Goal: Task Accomplishment & Management: Manage account settings

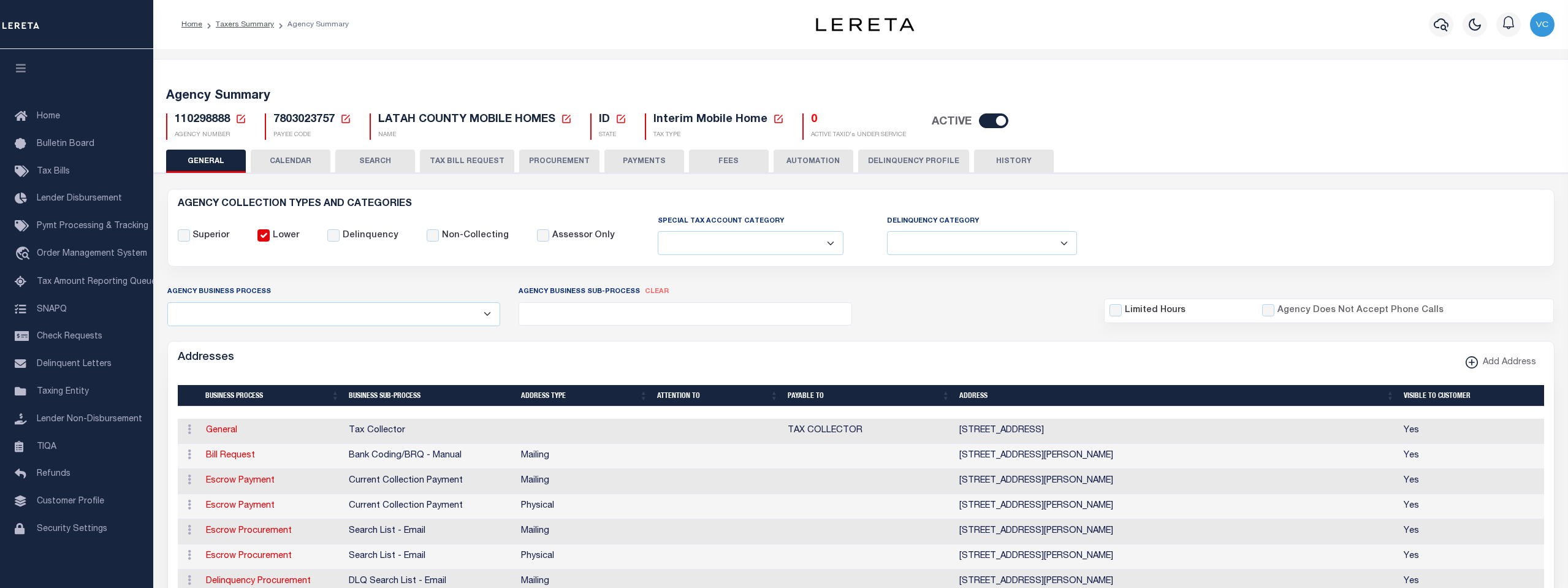
select select
click at [238, 122] on icon at bounding box center [241, 119] width 9 height 9
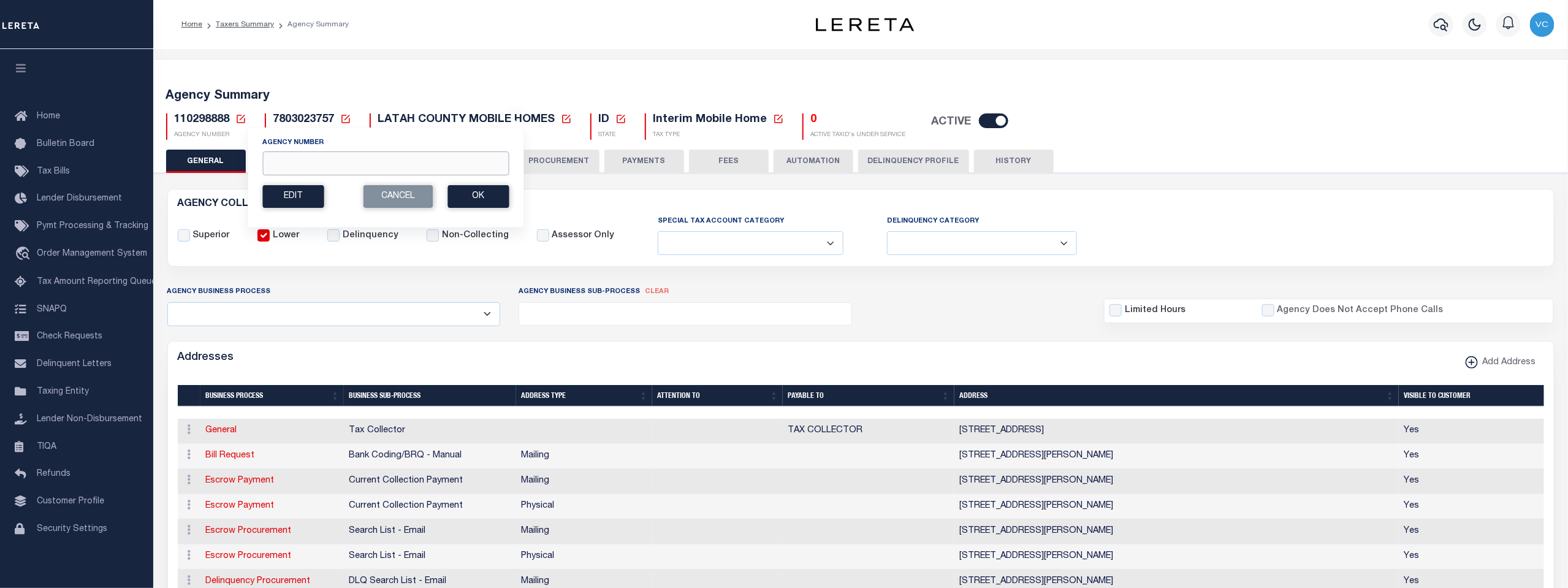
click at [276, 155] on input "Agency Number" at bounding box center [385, 163] width 246 height 24
type input "110290000"
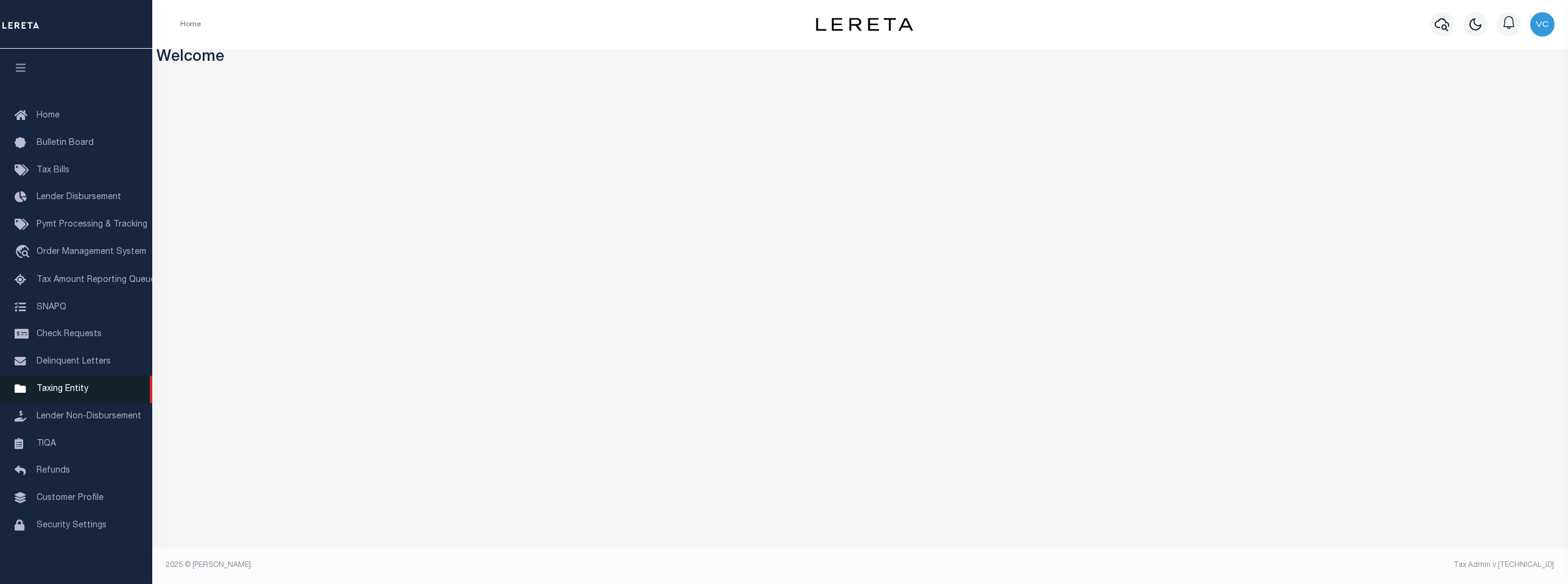
click at [64, 393] on span "Taxing Entity" at bounding box center [62, 389] width 52 height 9
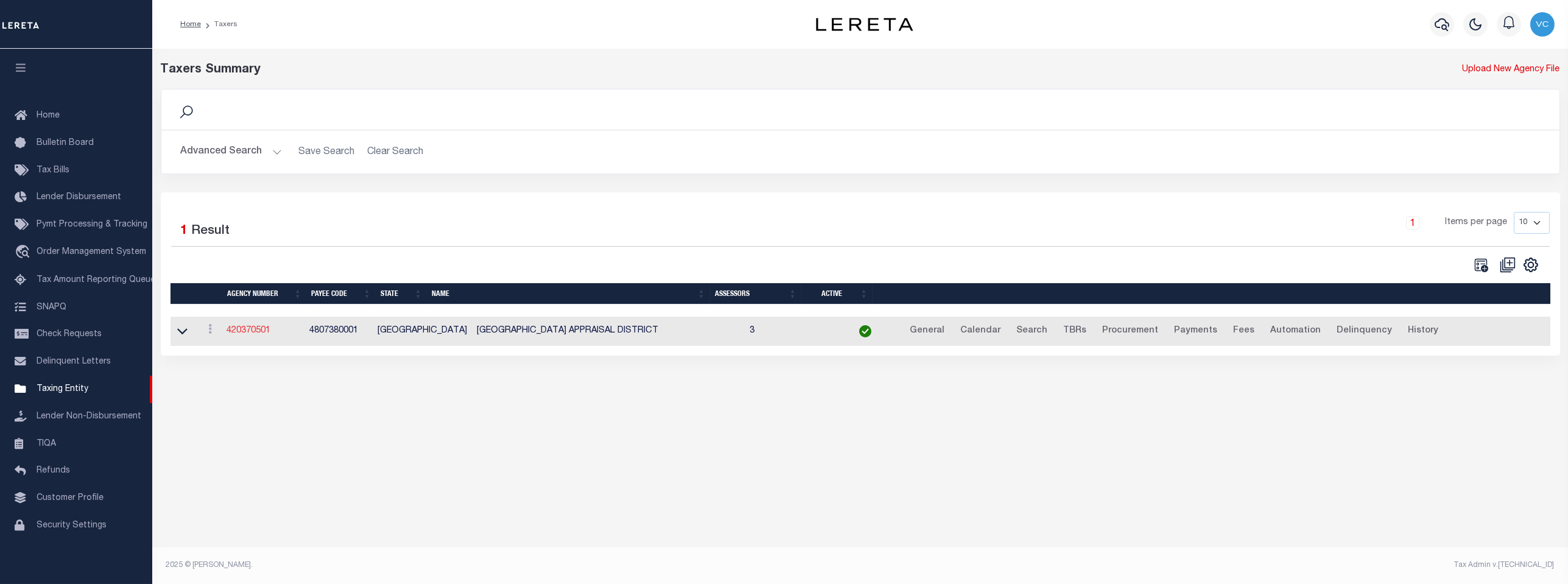
click at [253, 332] on link "420370501" at bounding box center [248, 330] width 44 height 9
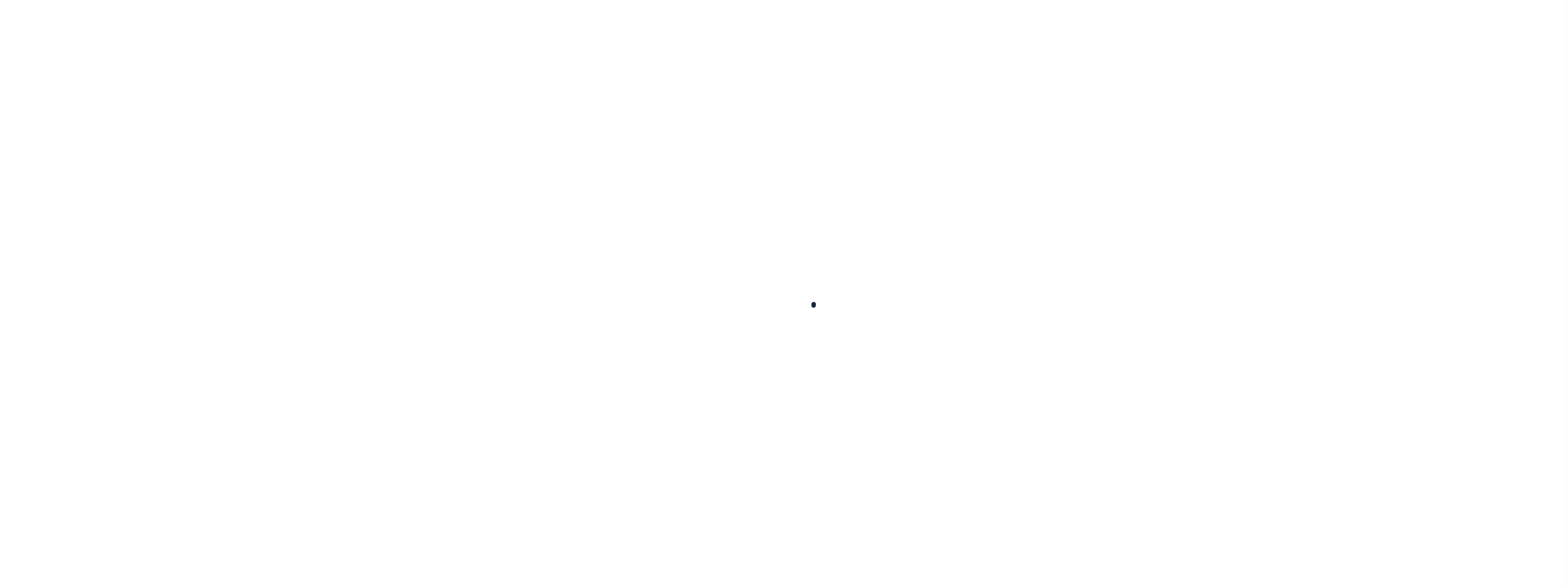
select select
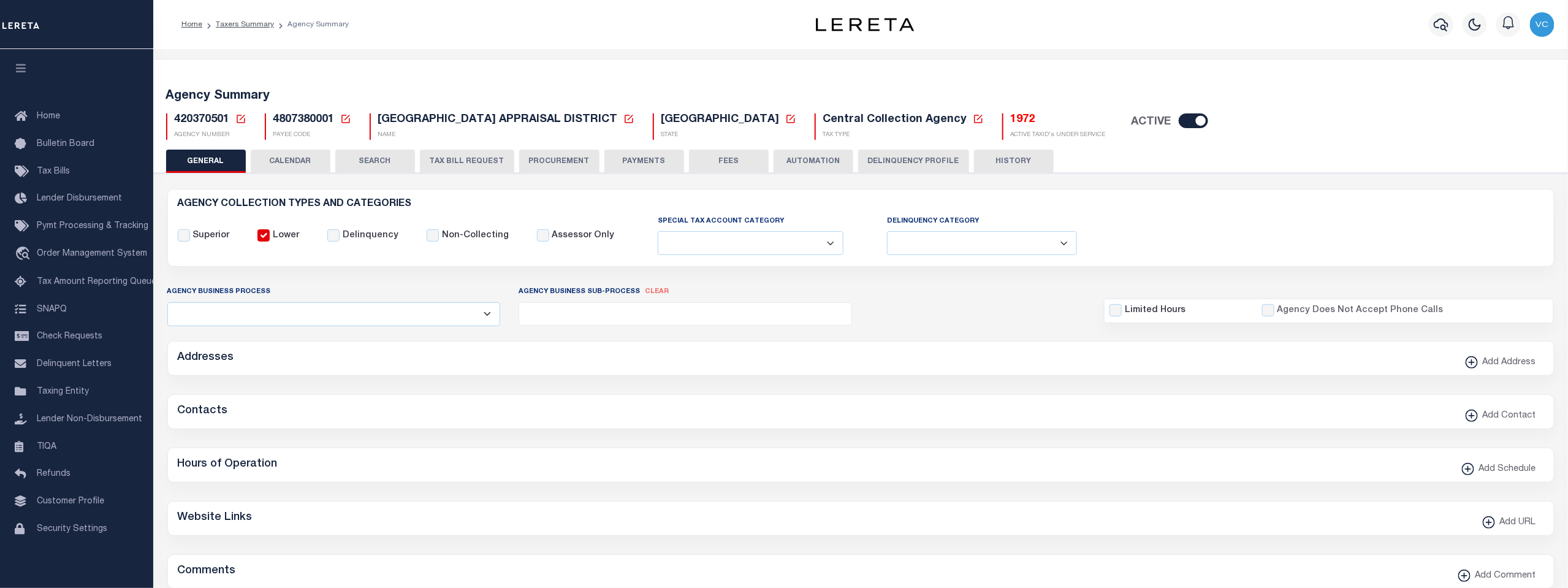
checkbox input "false"
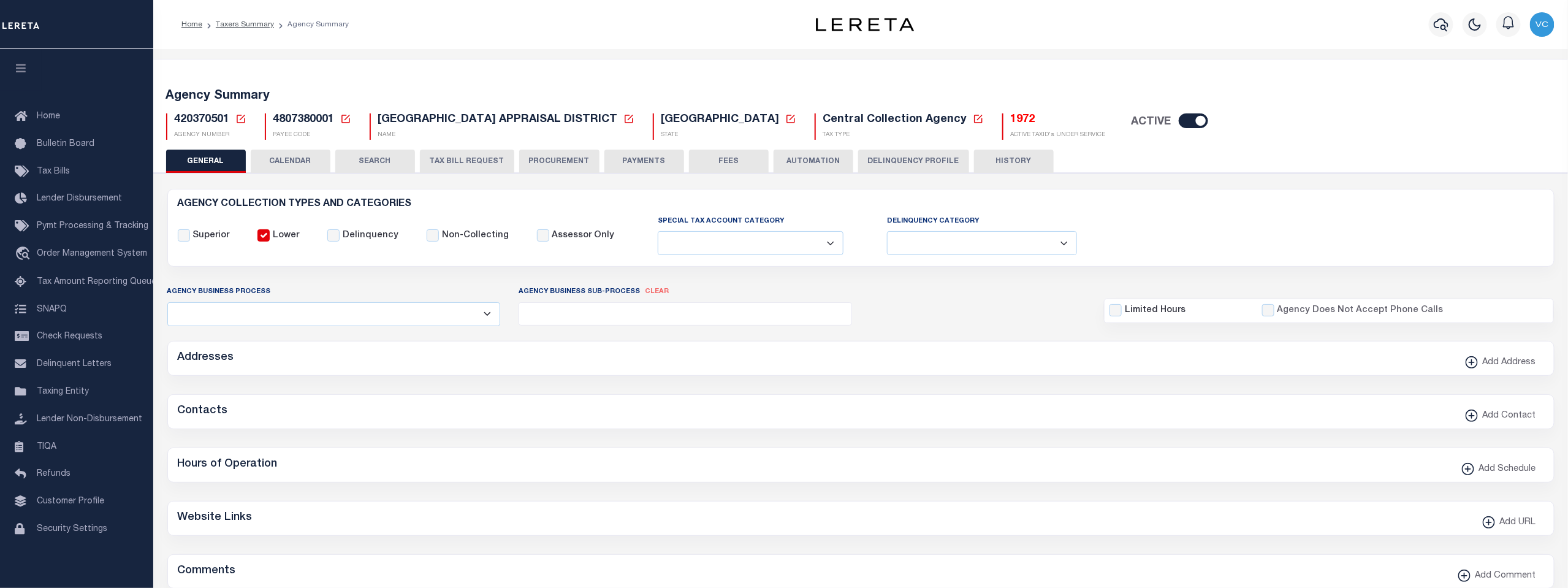
type input "4807380001"
click at [237, 117] on icon at bounding box center [241, 119] width 9 height 9
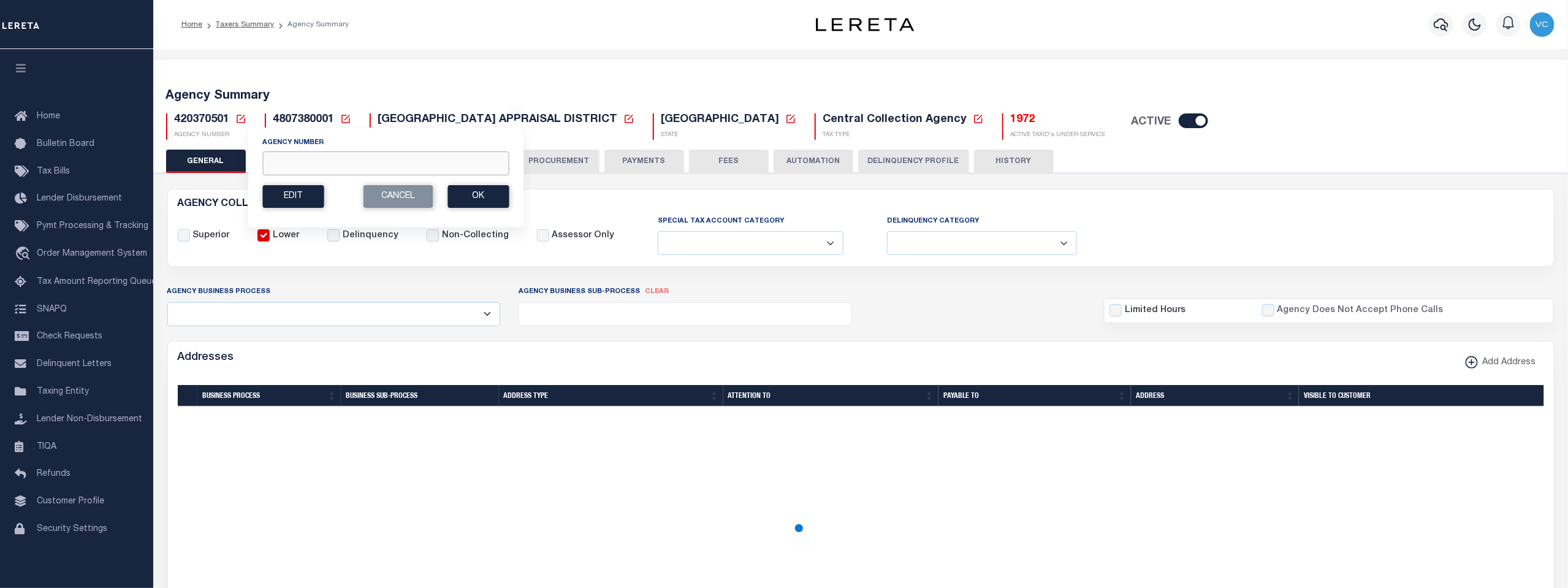
click at [302, 161] on input "Agency Number" at bounding box center [385, 163] width 246 height 24
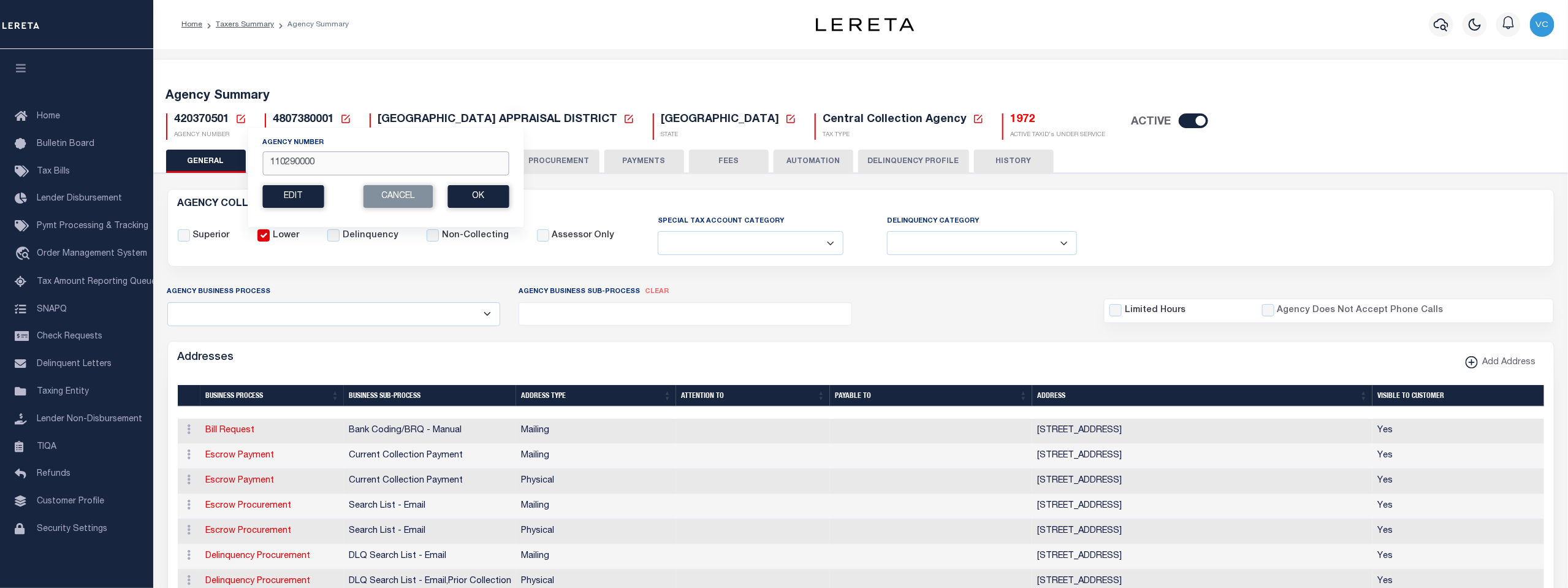
type input "110290000"
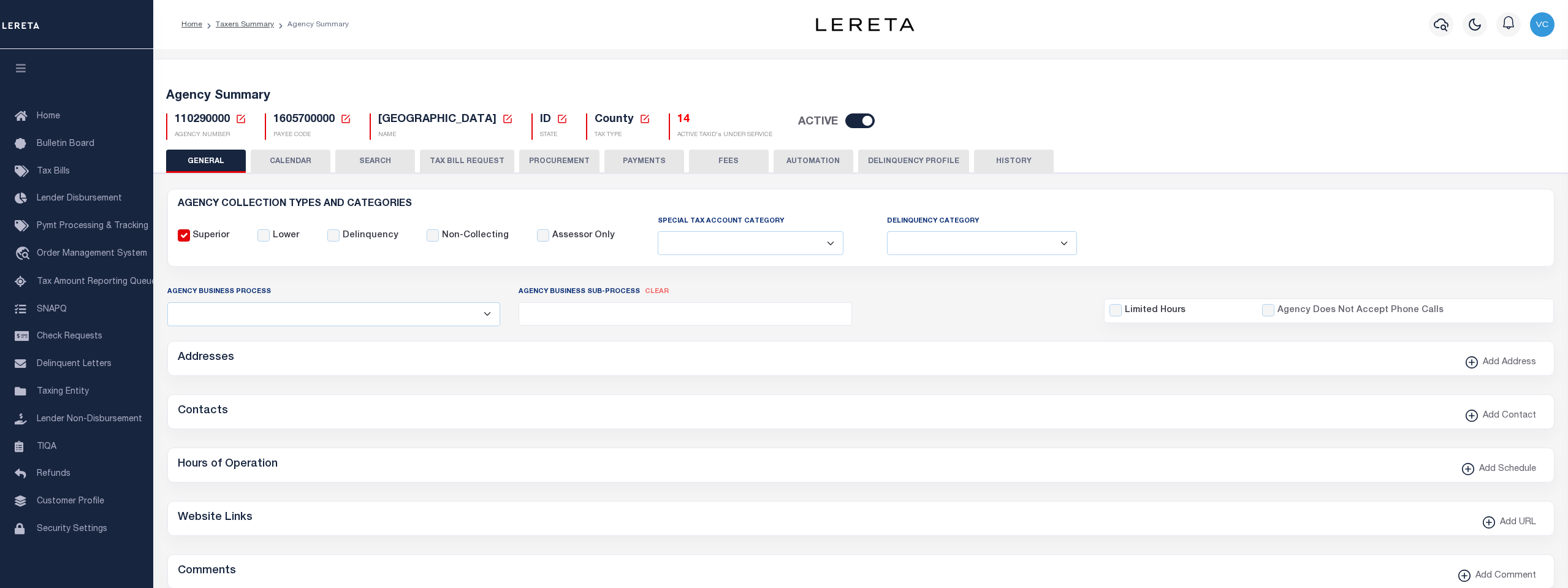
select select
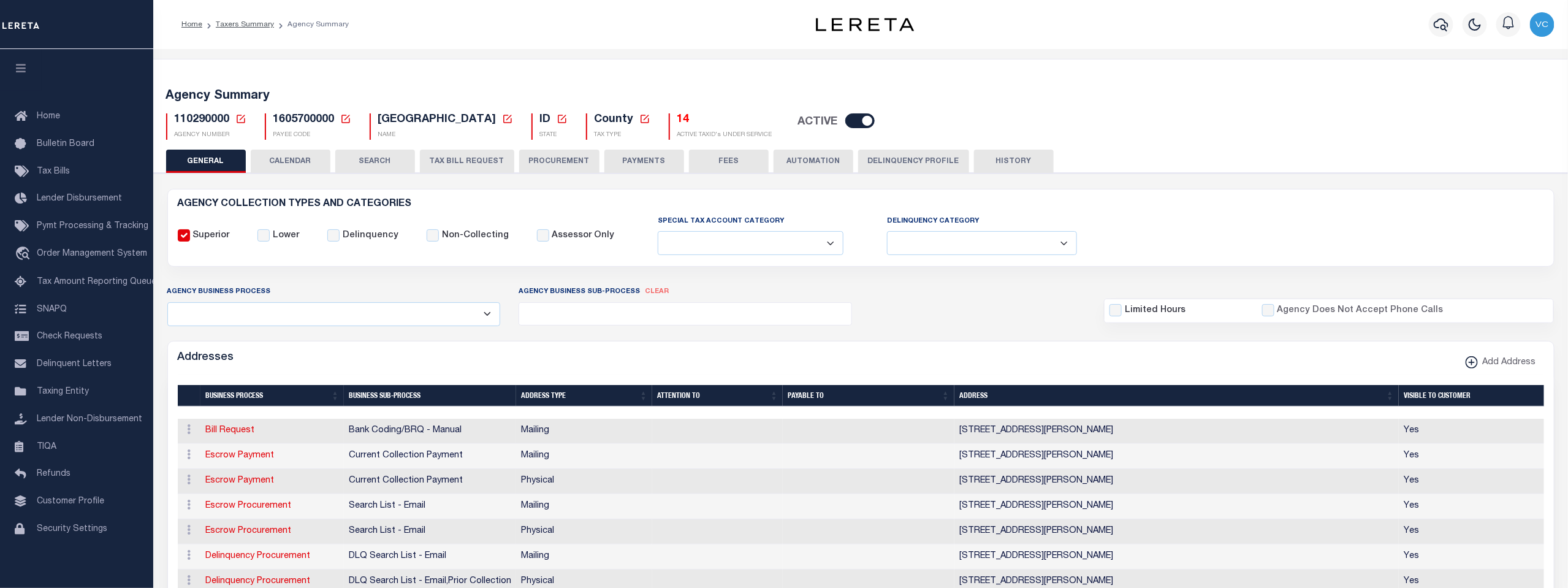
click at [801, 161] on button "AUTOMATION" at bounding box center [813, 161] width 80 height 23
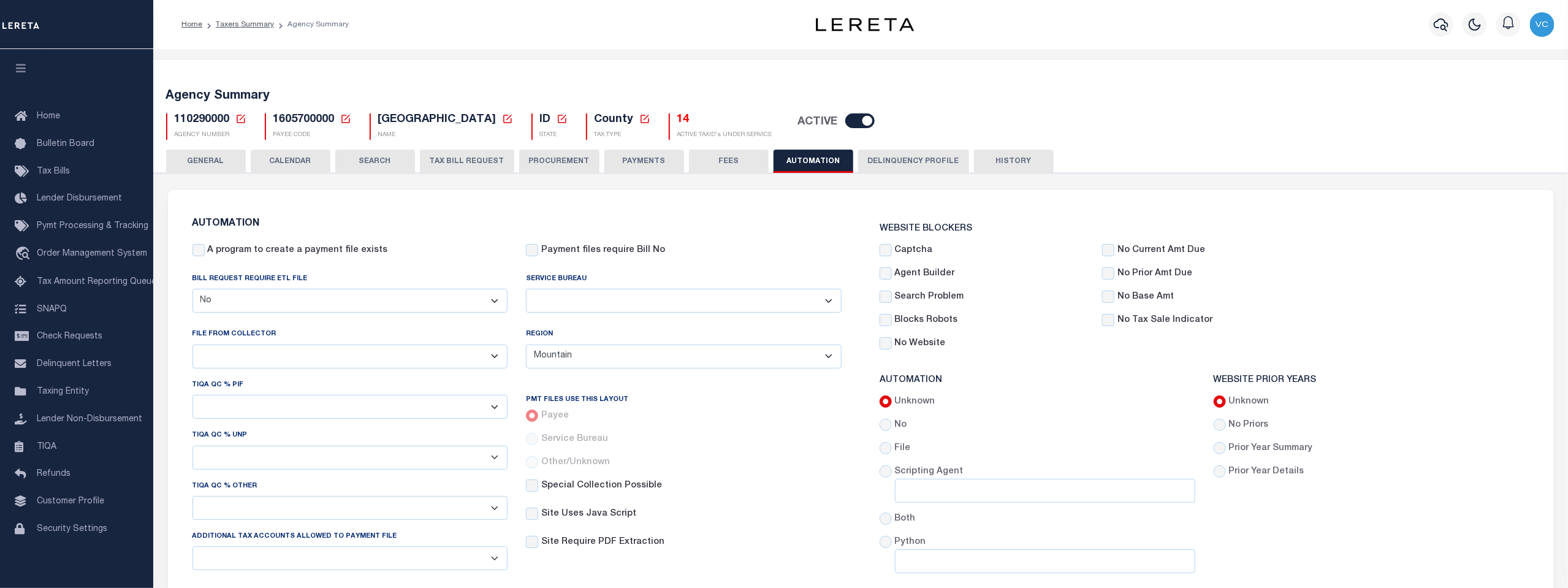
click at [551, 158] on button "PROCUREMENT" at bounding box center [559, 161] width 80 height 23
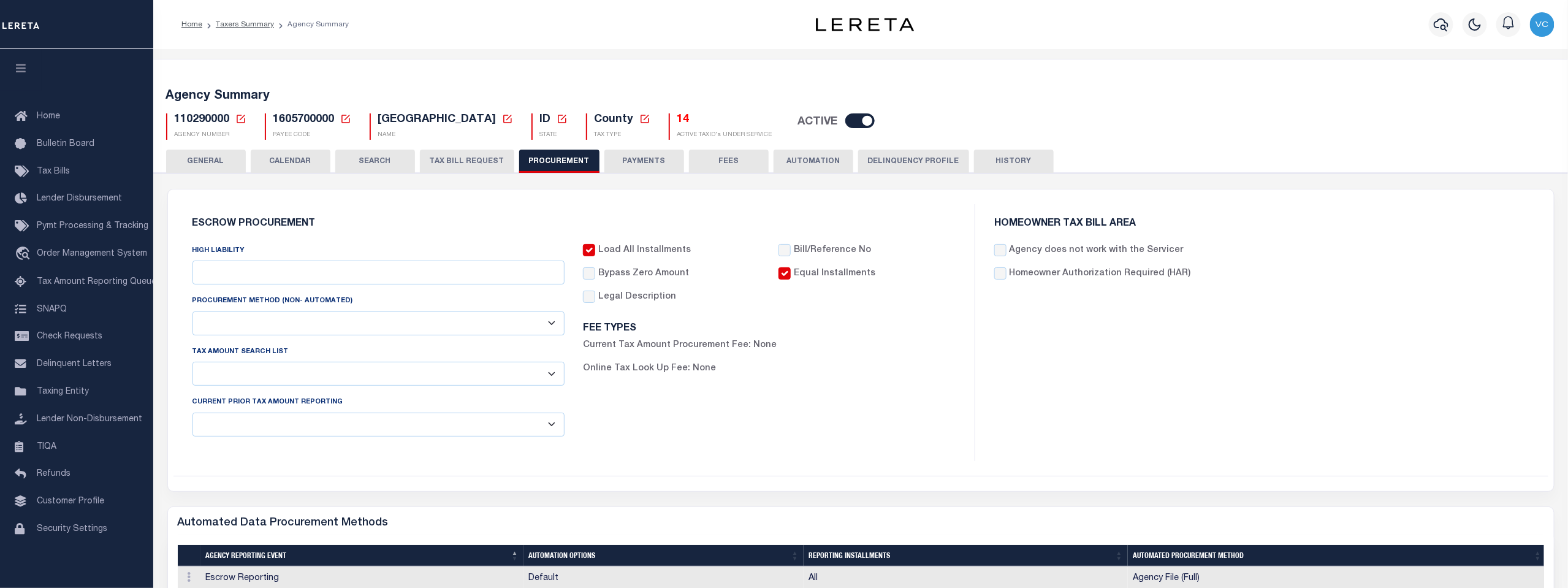
type input "$10,000"
select select "1"
select select "4"
checkbox input "true"
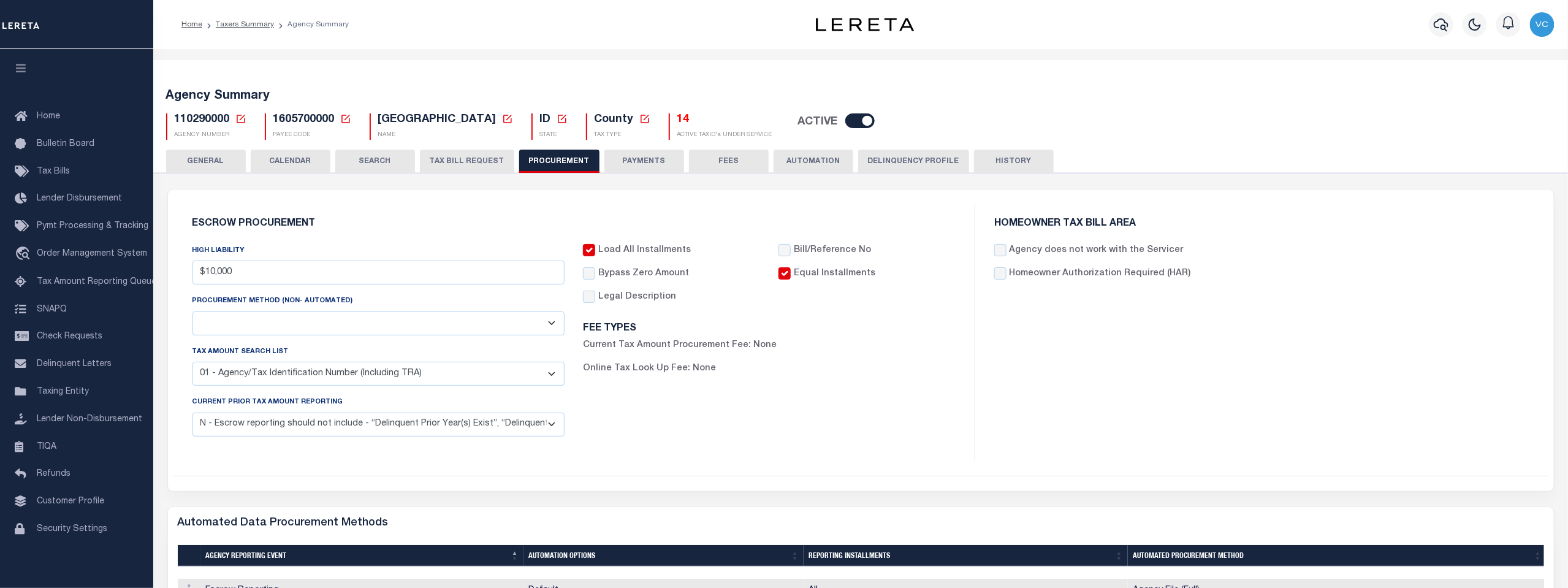
click at [677, 124] on h5 "14" at bounding box center [725, 119] width 95 height 13
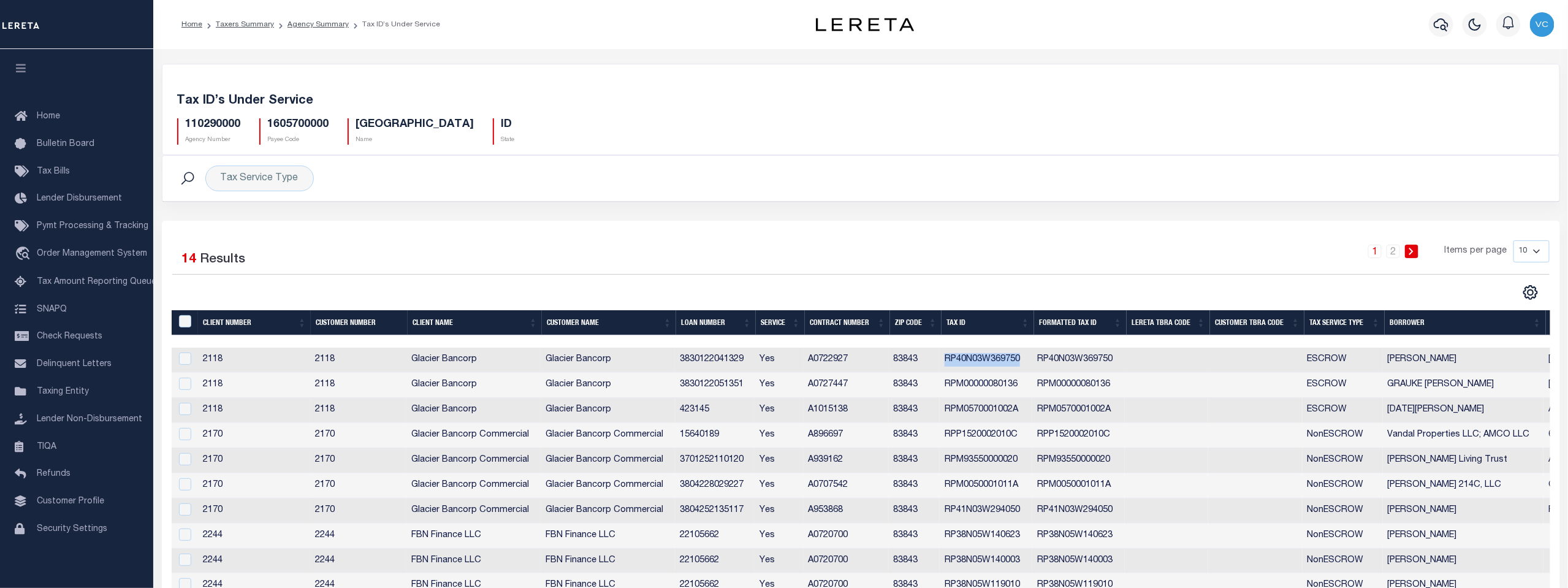
drag, startPoint x: 945, startPoint y: 360, endPoint x: 1023, endPoint y: 362, distance: 78.0
click at [1023, 362] on td "RP40N03W369750" at bounding box center [985, 360] width 93 height 25
checkbox input "true"
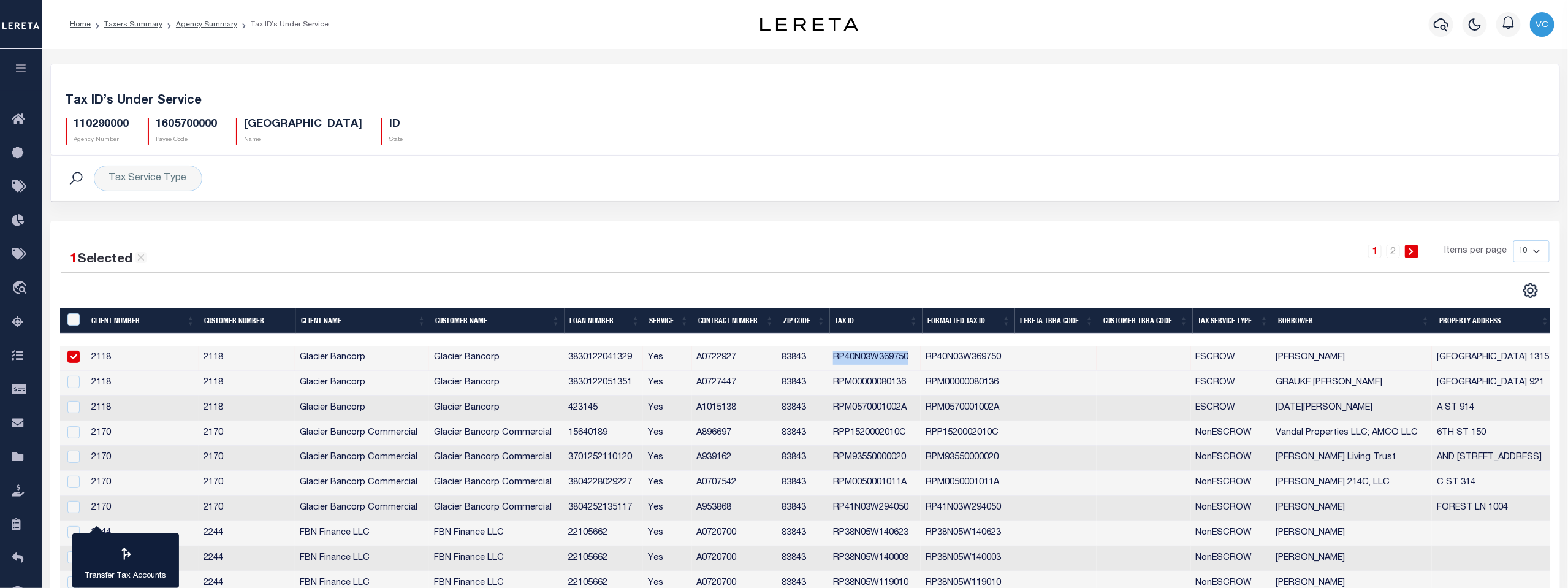
copy td "RP40N03W369750"
drag, startPoint x: 796, startPoint y: 206, endPoint x: 768, endPoint y: 286, distance: 84.8
click at [769, 283] on div "Tax Service Type Search Advanced Search Save Search Clear Search Service Is Is" at bounding box center [804, 381] width 1509 height 451
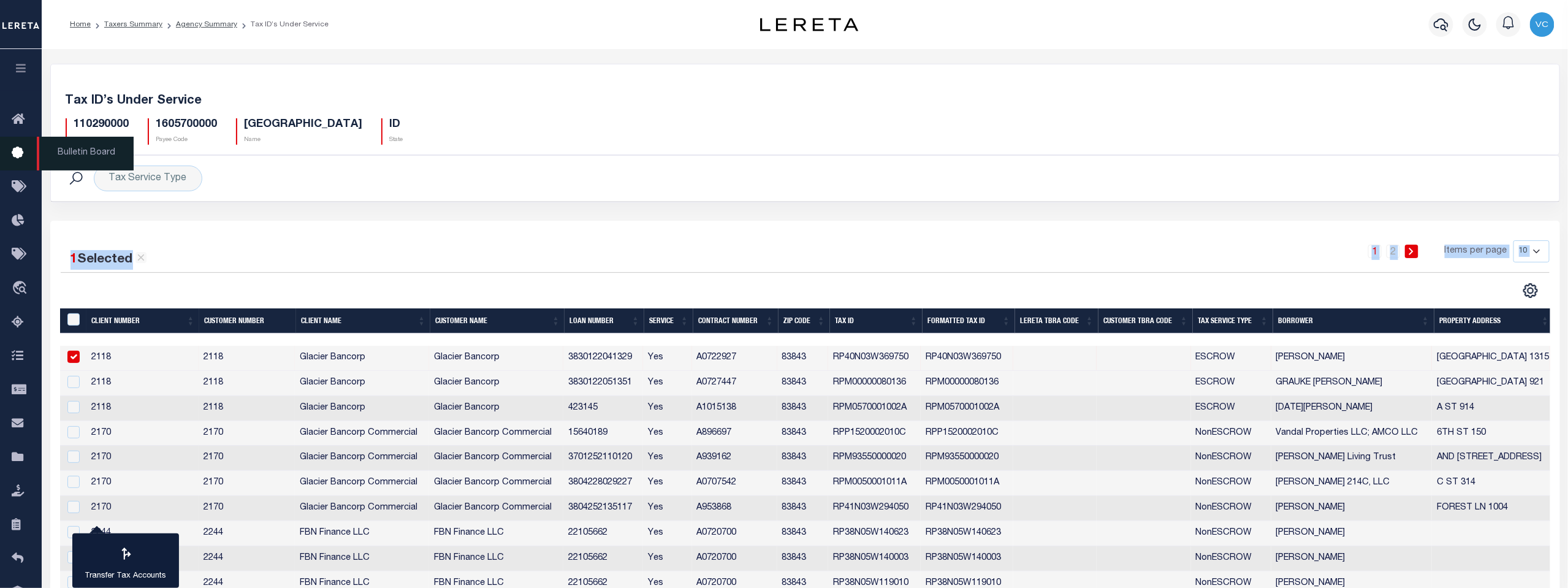
click at [12, 155] on icon at bounding box center [21, 154] width 20 height 16
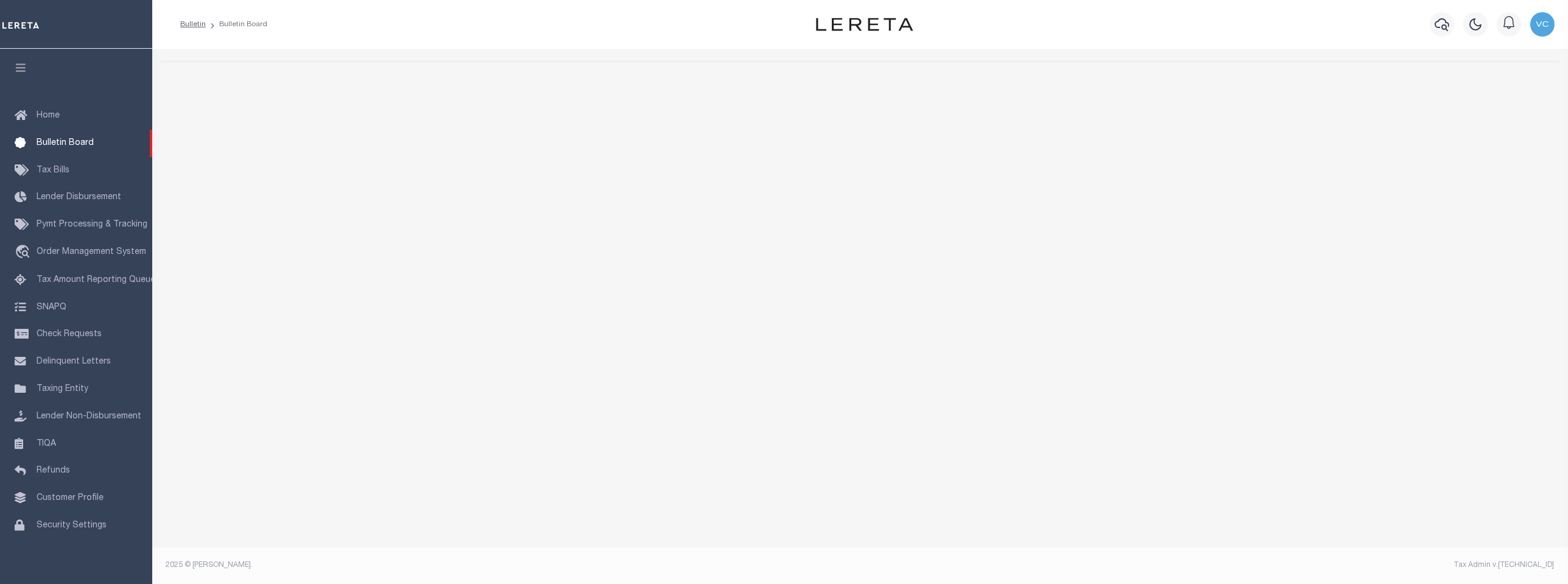
select select "50"
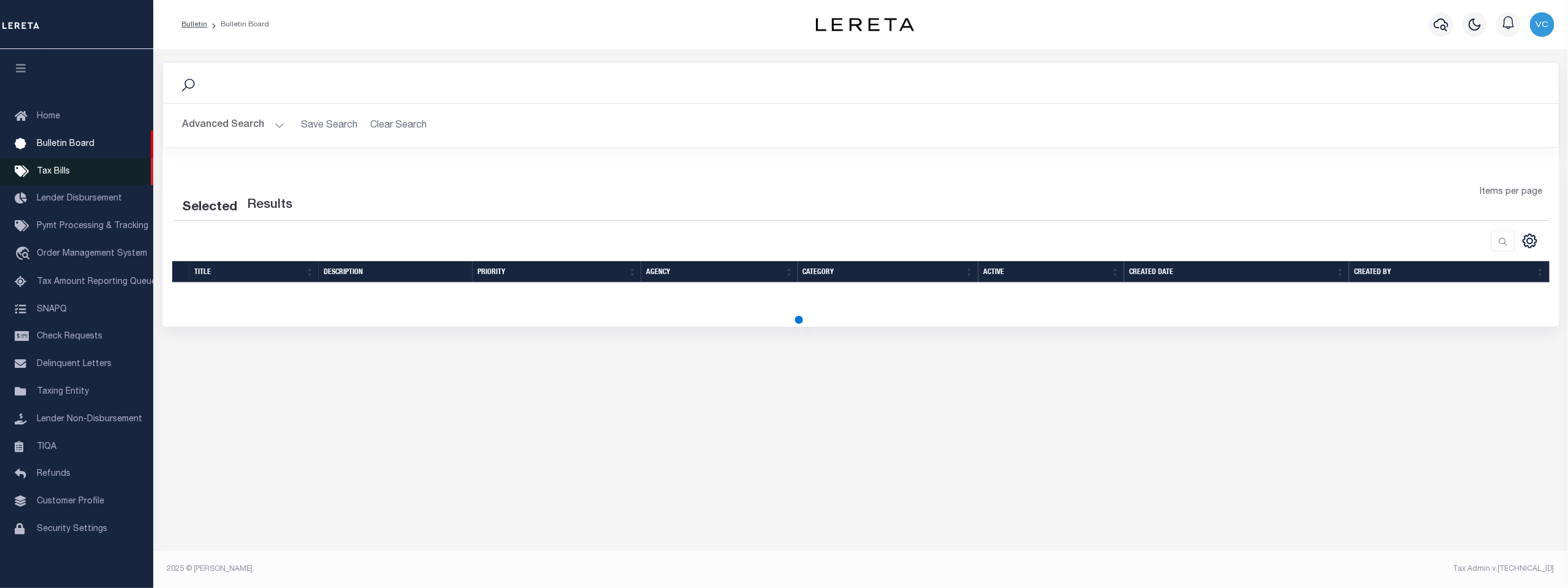
select select "50"
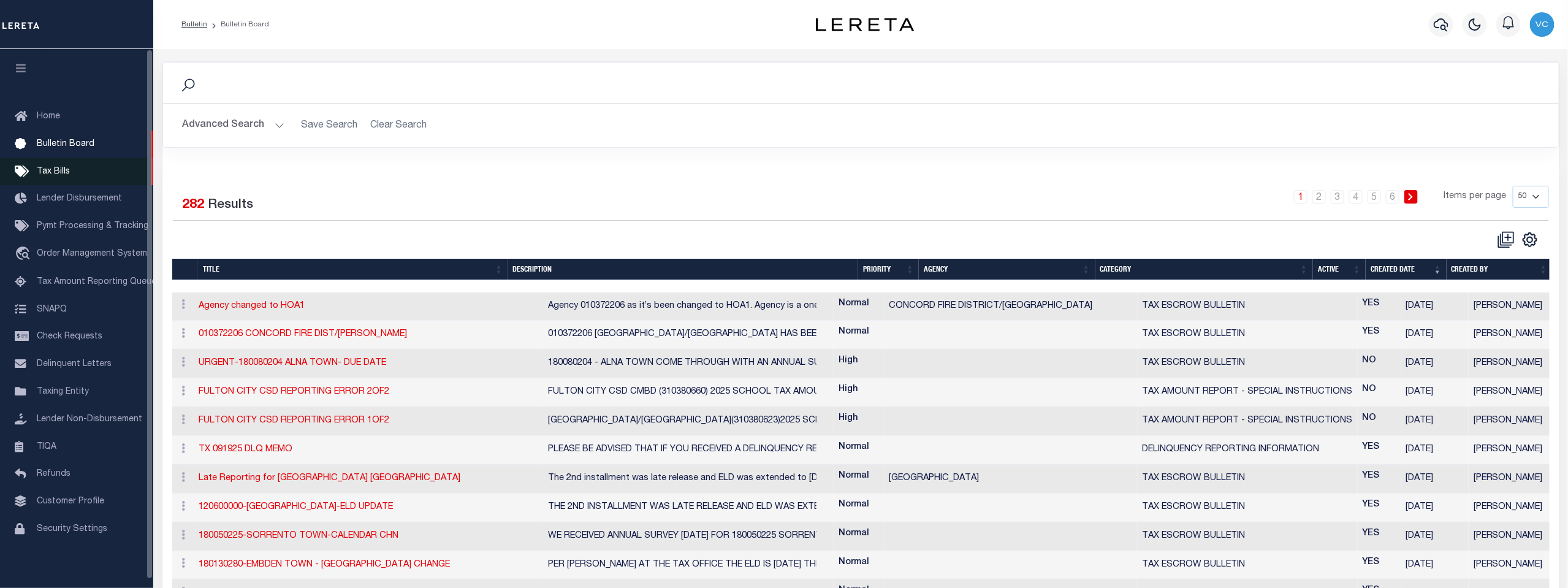
click at [24, 176] on icon at bounding box center [24, 172] width 20 height 16
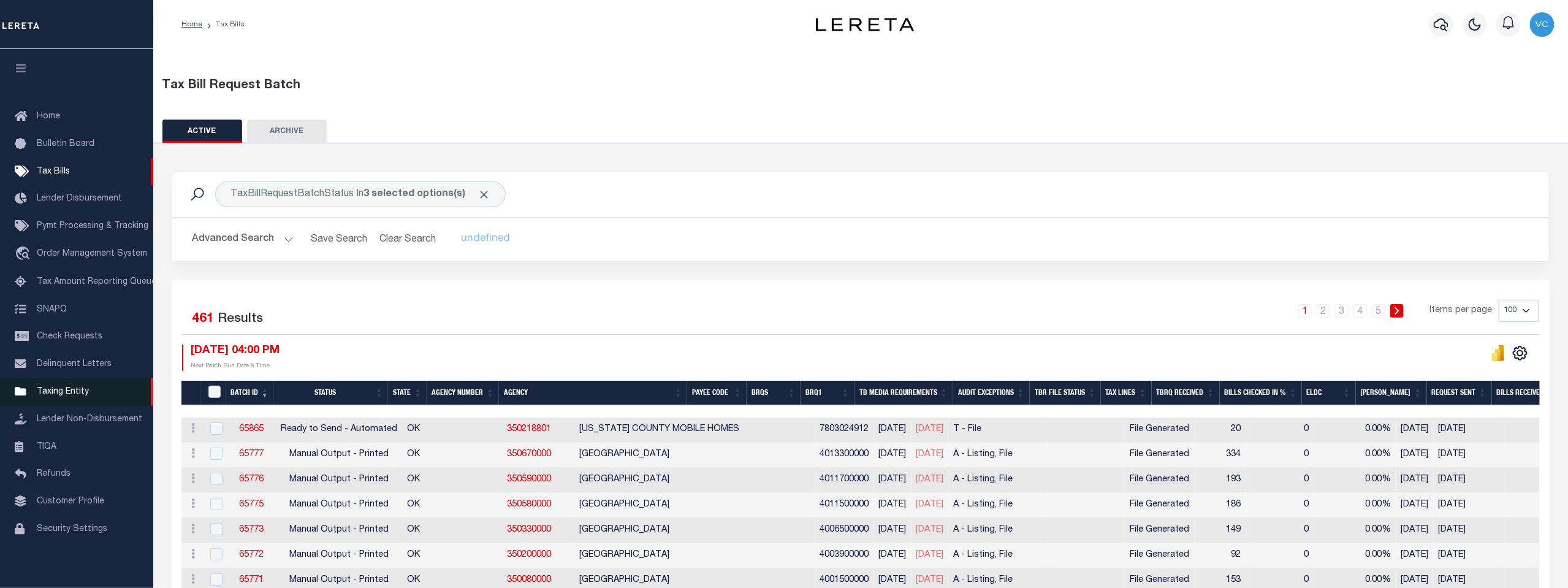
click at [55, 394] on span "Taxing Entity" at bounding box center [62, 391] width 52 height 9
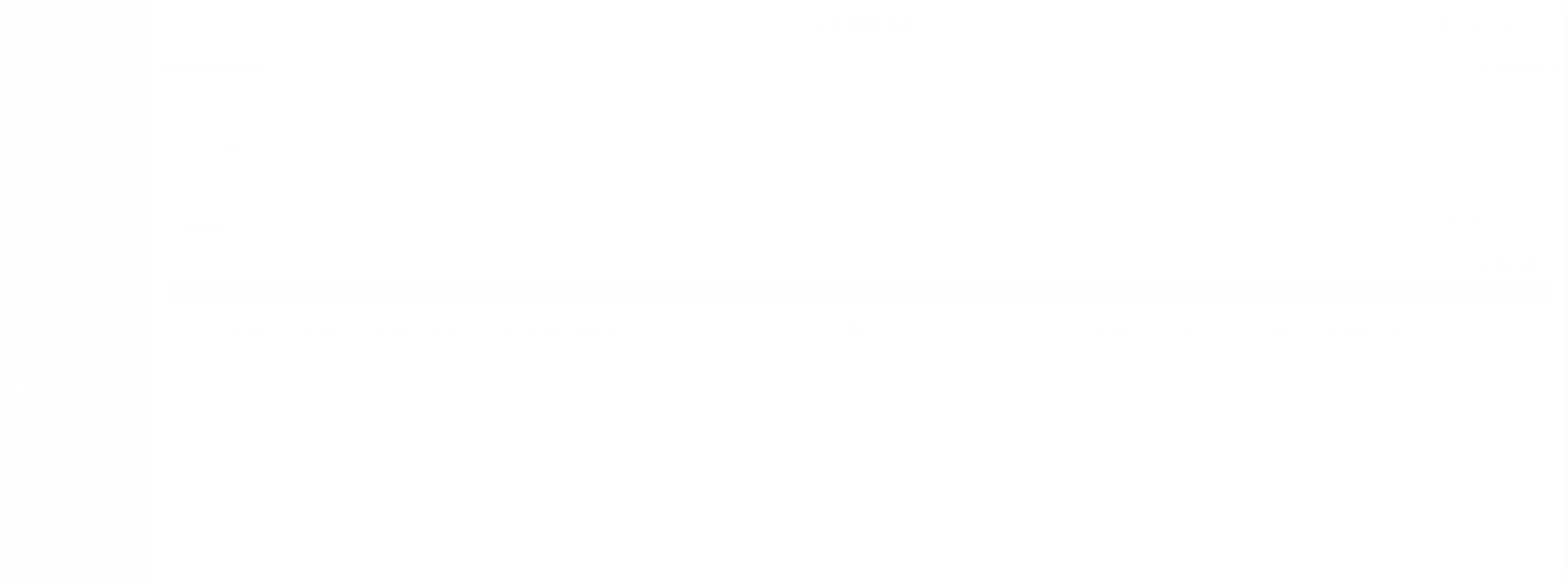
select select
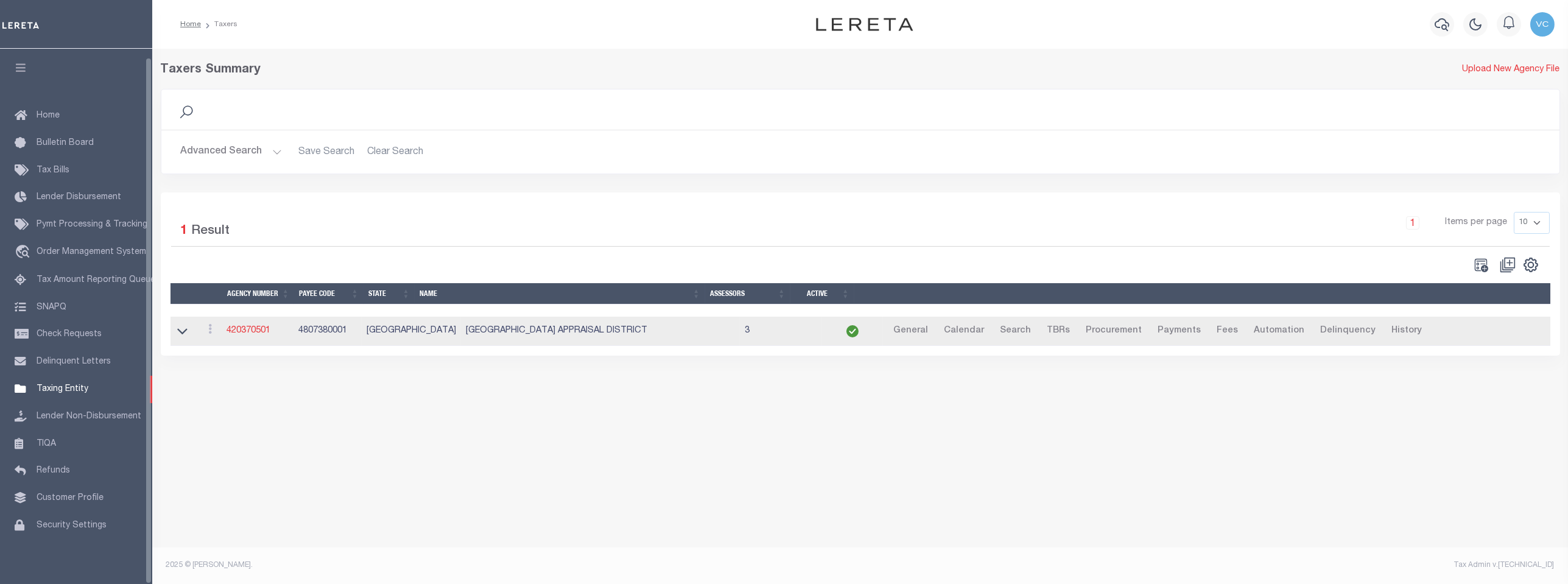
scroll to position [9, 0]
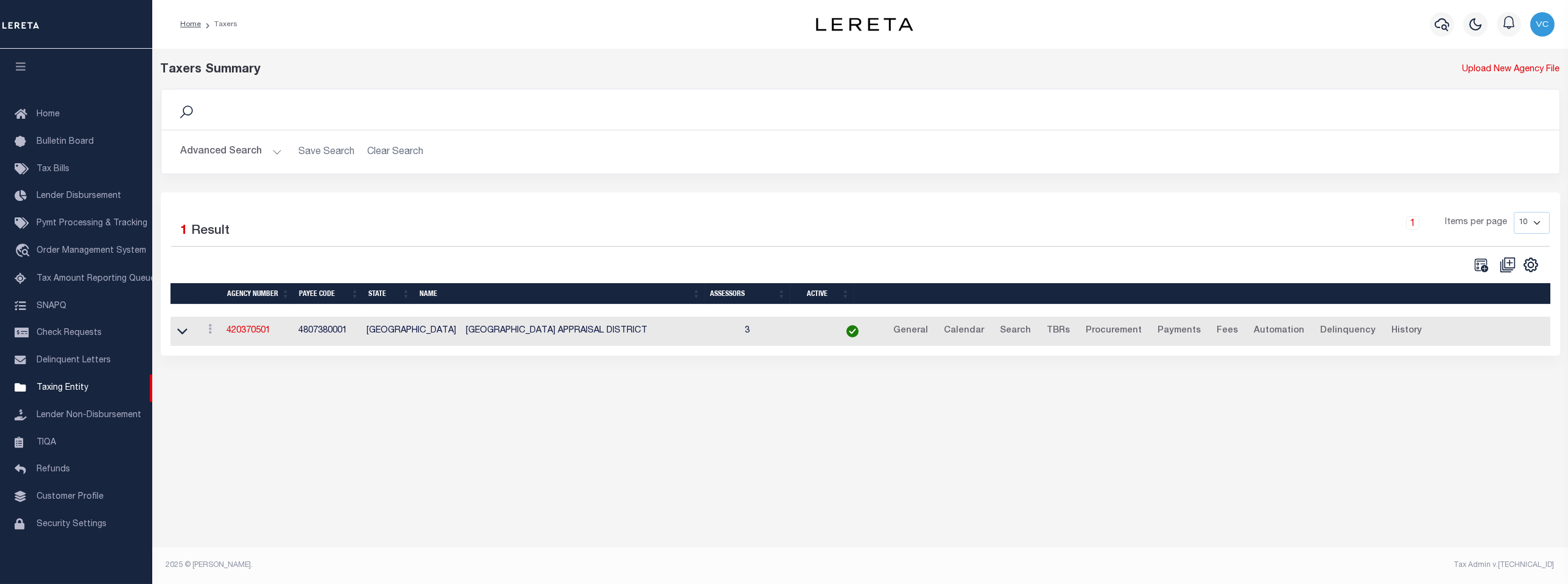
click at [272, 150] on button "Advanced Search" at bounding box center [231, 152] width 101 height 24
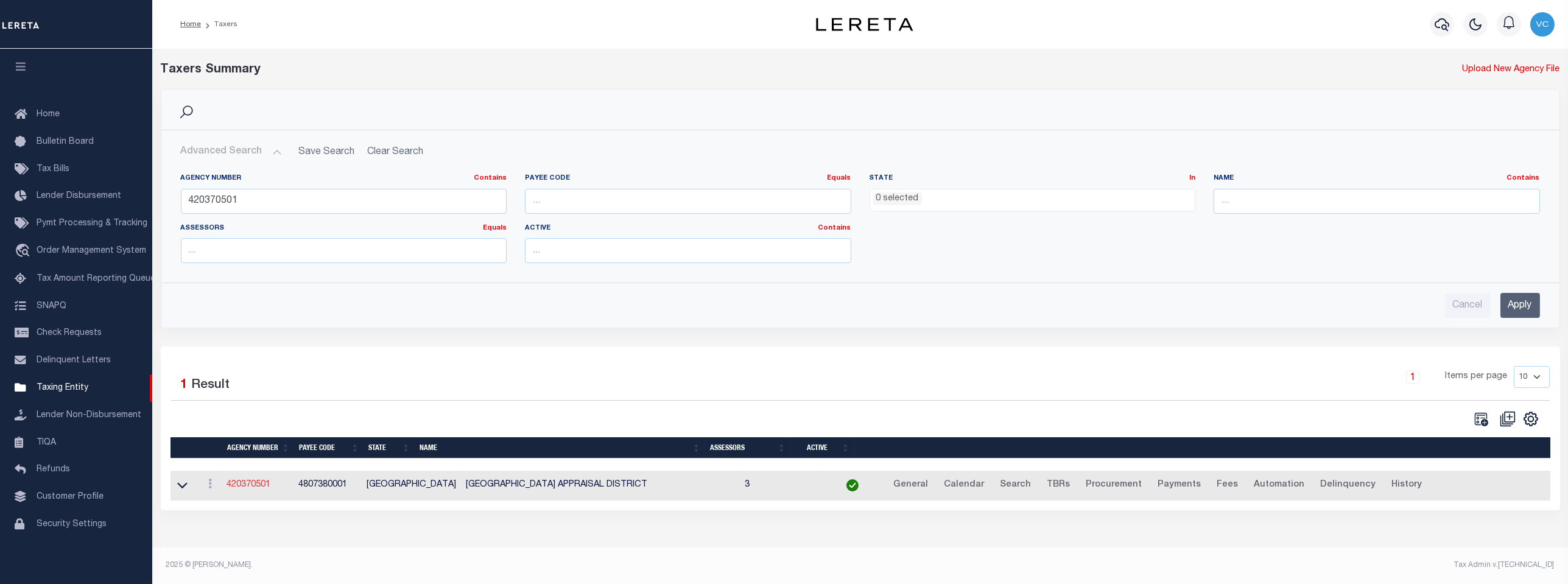
click at [256, 481] on link "420370501" at bounding box center [248, 484] width 44 height 9
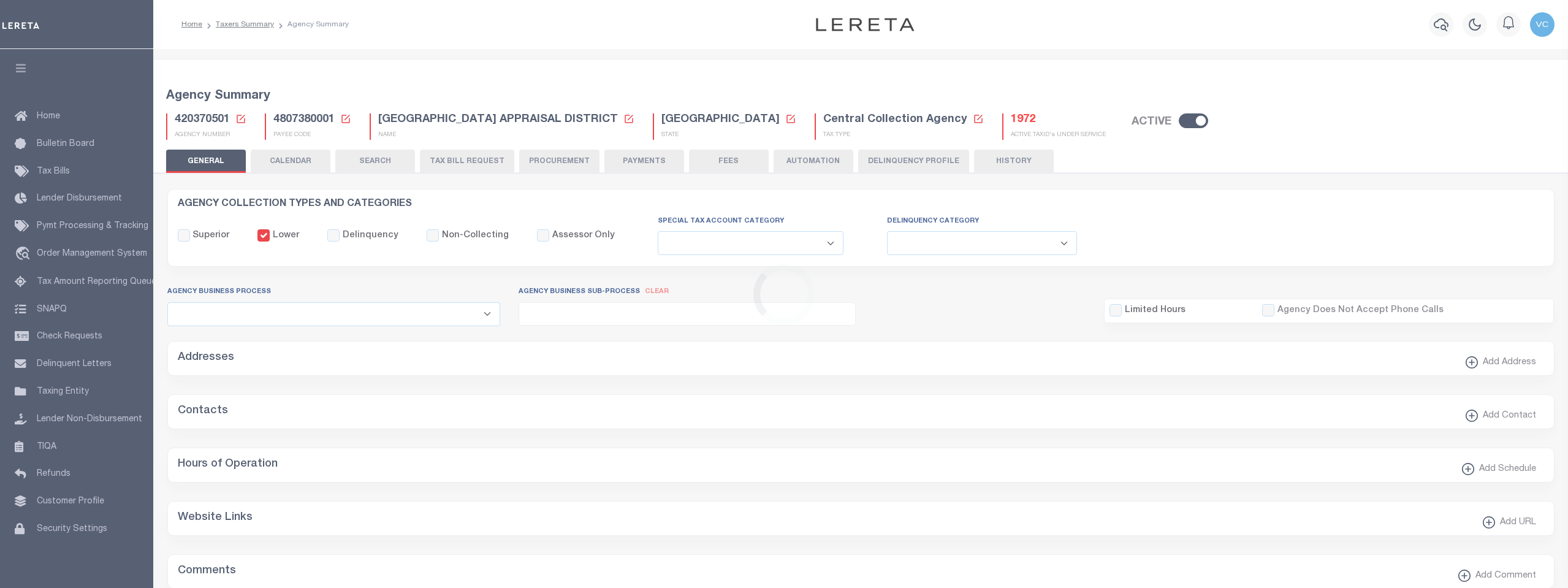
select select
click at [241, 118] on icon at bounding box center [241, 119] width 11 height 11
click at [0, 0] on input "Agency Number" at bounding box center [0, 0] width 0 height 0
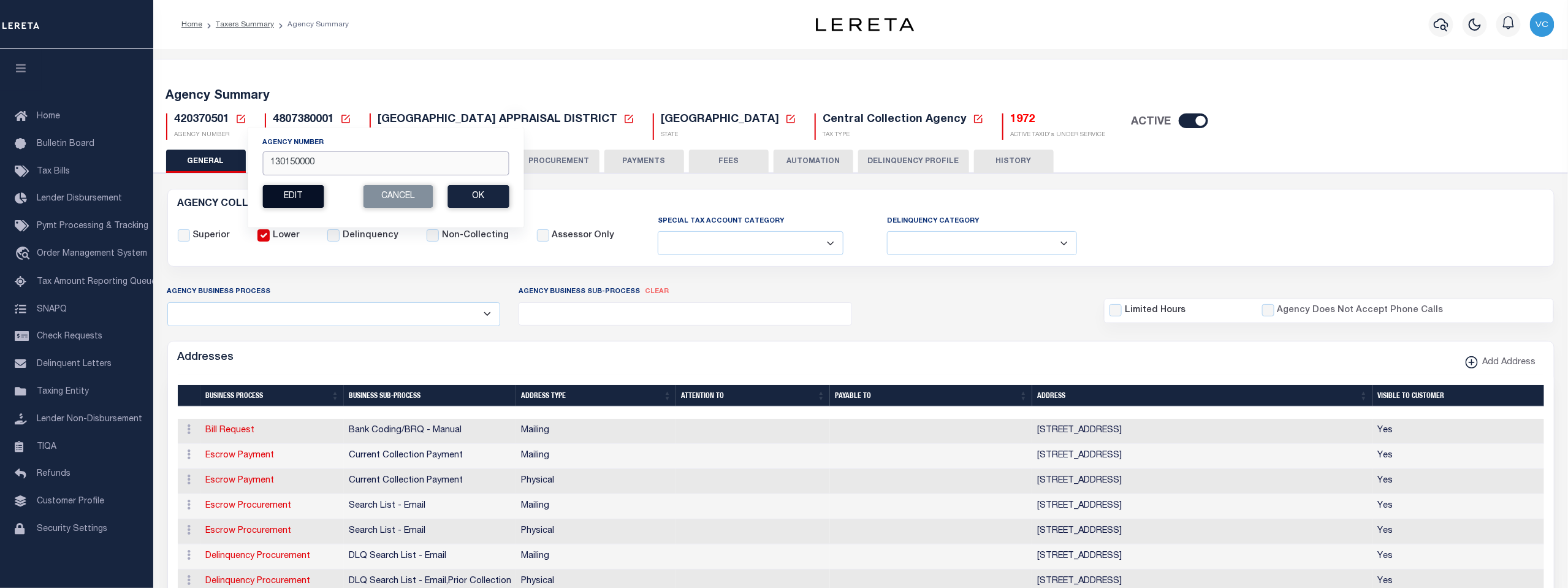
type input "130150000"
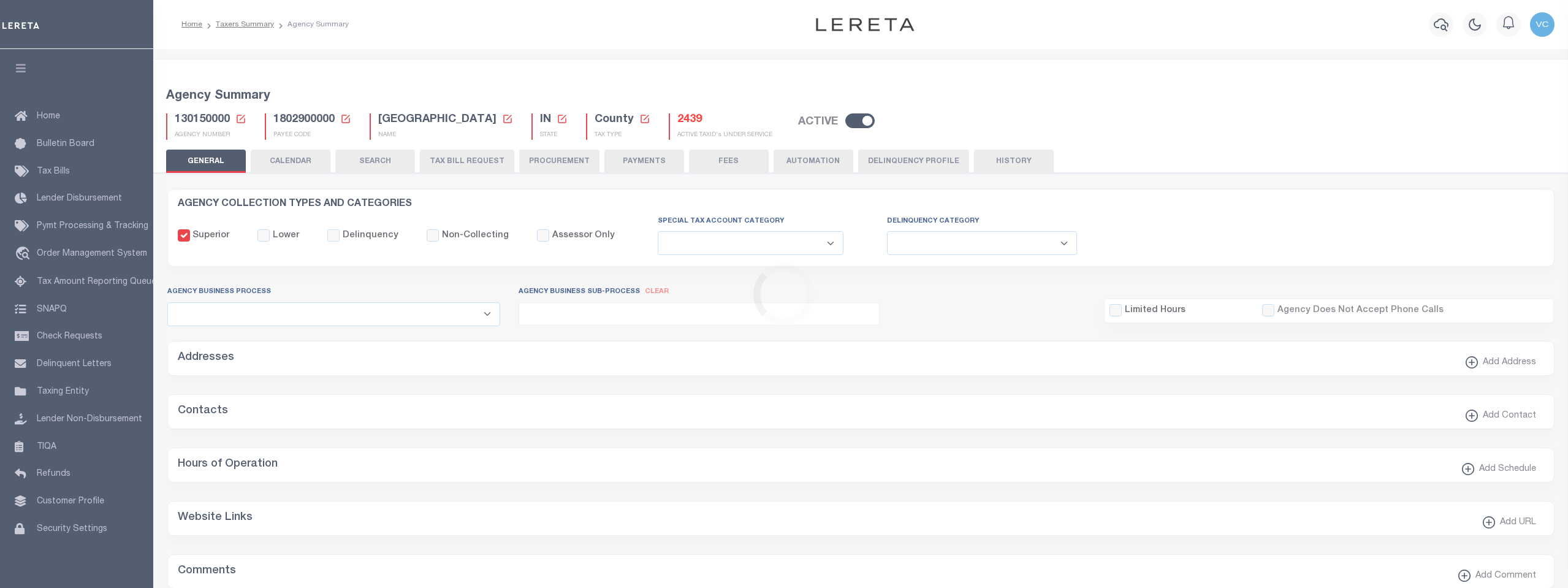
select select
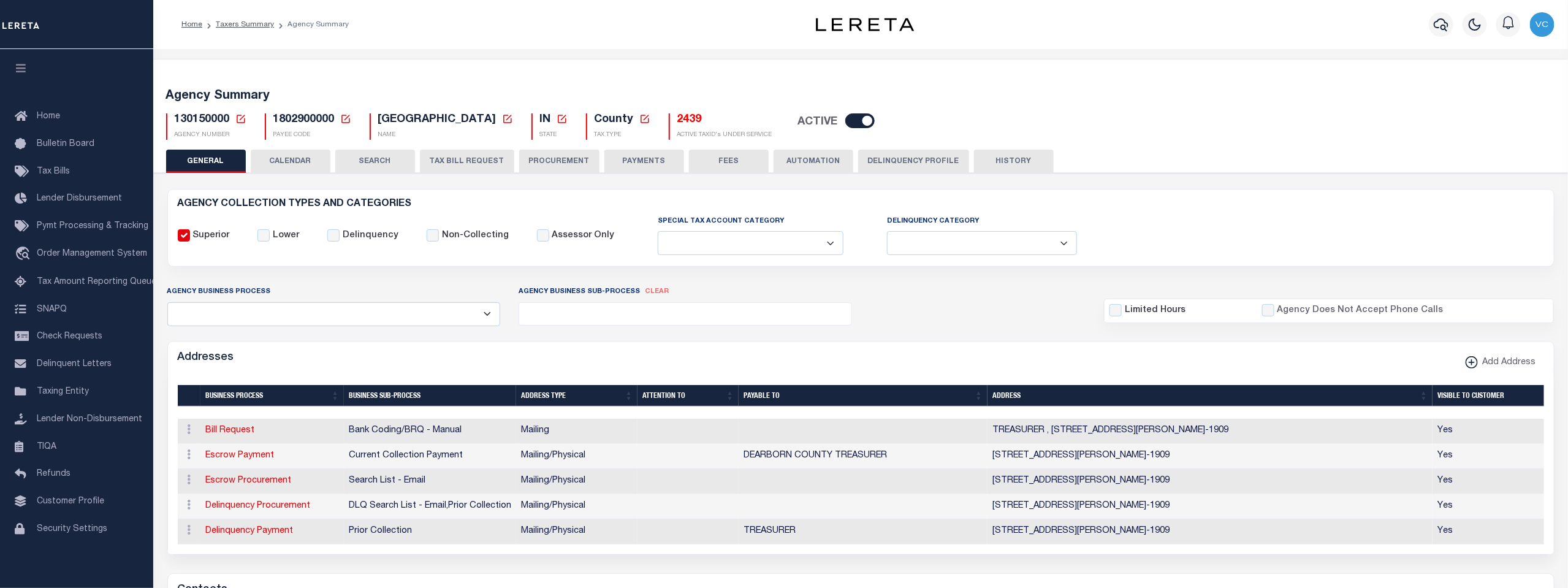
click at [241, 119] on icon at bounding box center [241, 119] width 11 height 11
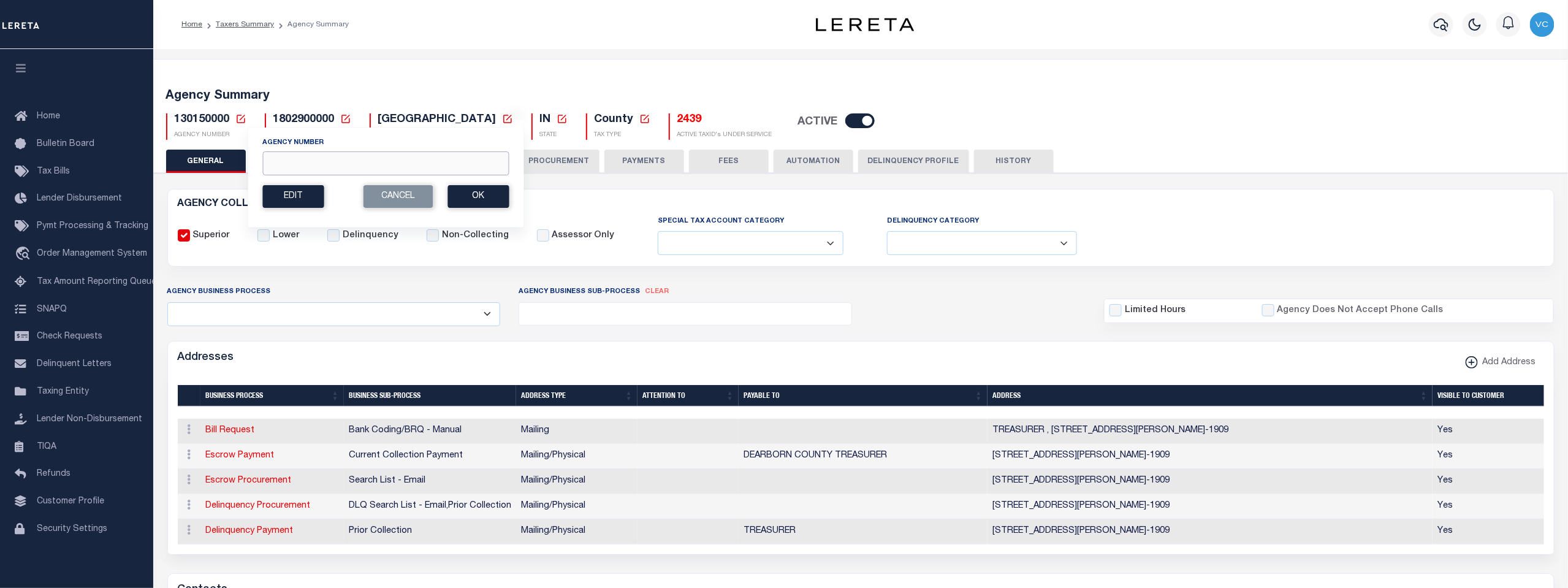
click at [272, 166] on input "Agency Number" at bounding box center [385, 163] width 246 height 24
type input "130158801"
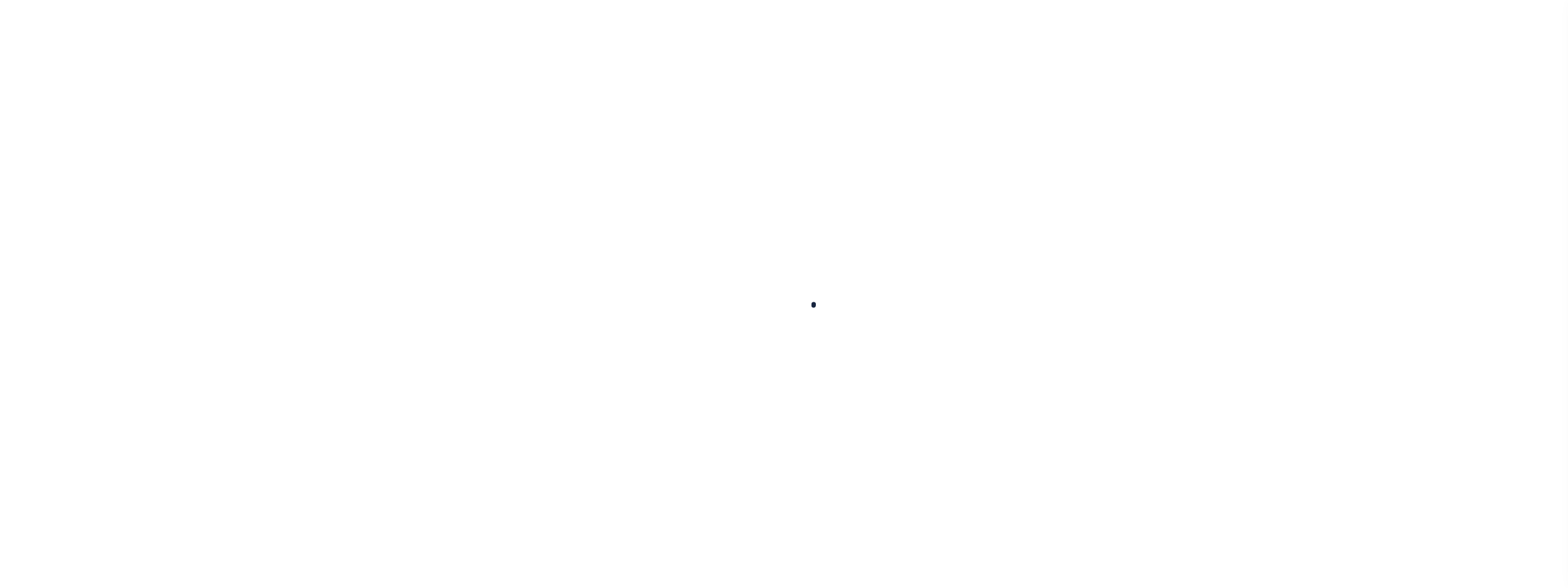
select select
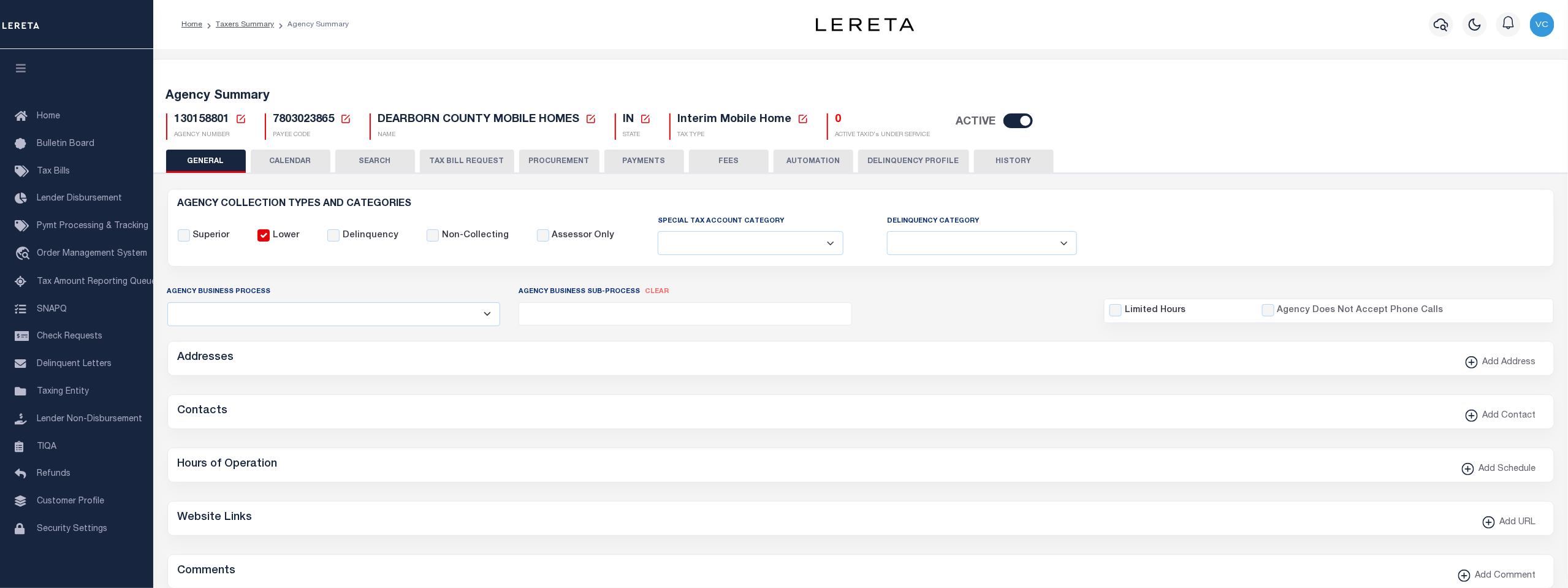
checkbox input "false"
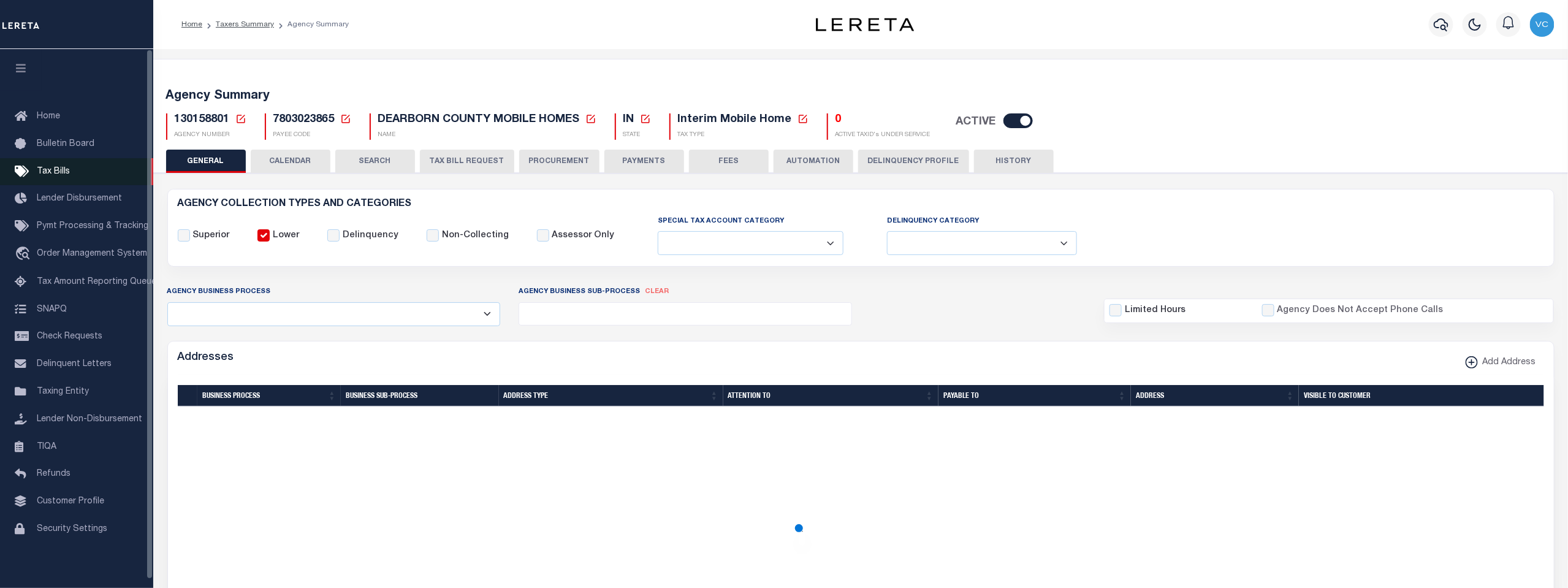
click at [58, 173] on span "Tax Bills" at bounding box center [53, 171] width 33 height 9
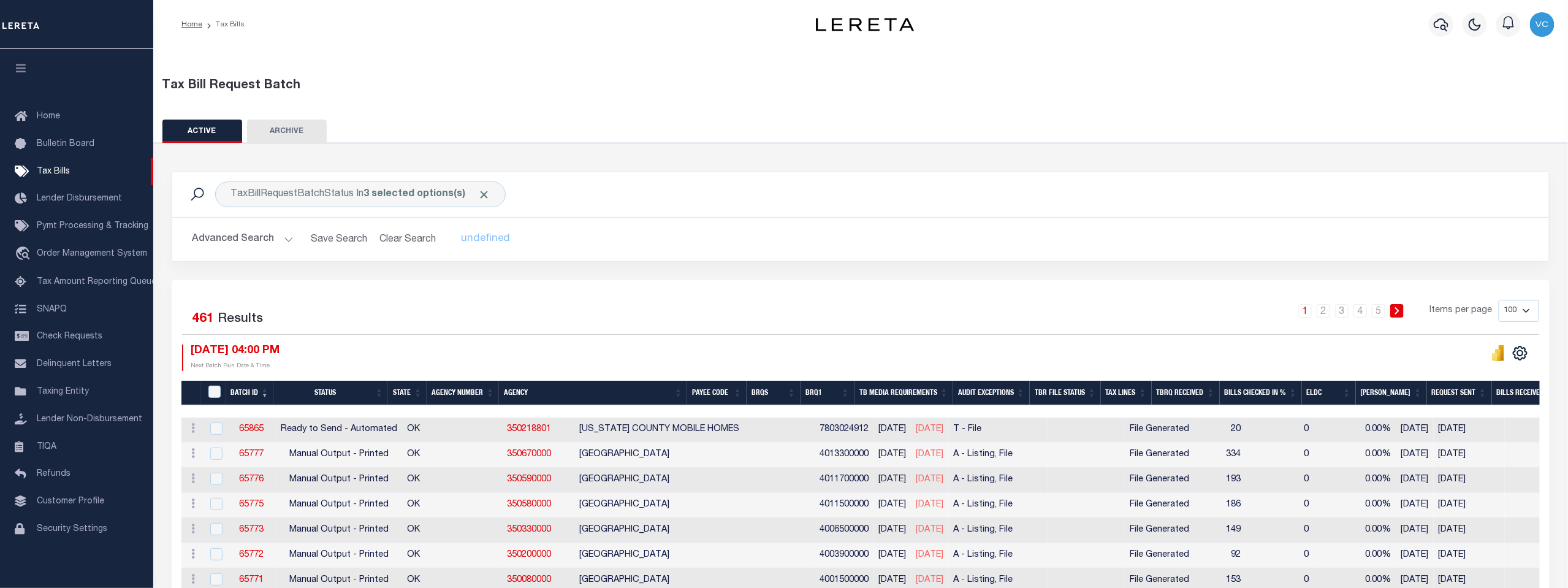
click at [1527, 312] on select "100 200 500 1000" at bounding box center [1519, 311] width 41 height 22
select select "500"
click at [1499, 300] on select "100 200 500 1000" at bounding box center [1519, 311] width 41 height 22
click at [462, 389] on th "Agency Number" at bounding box center [463, 393] width 73 height 25
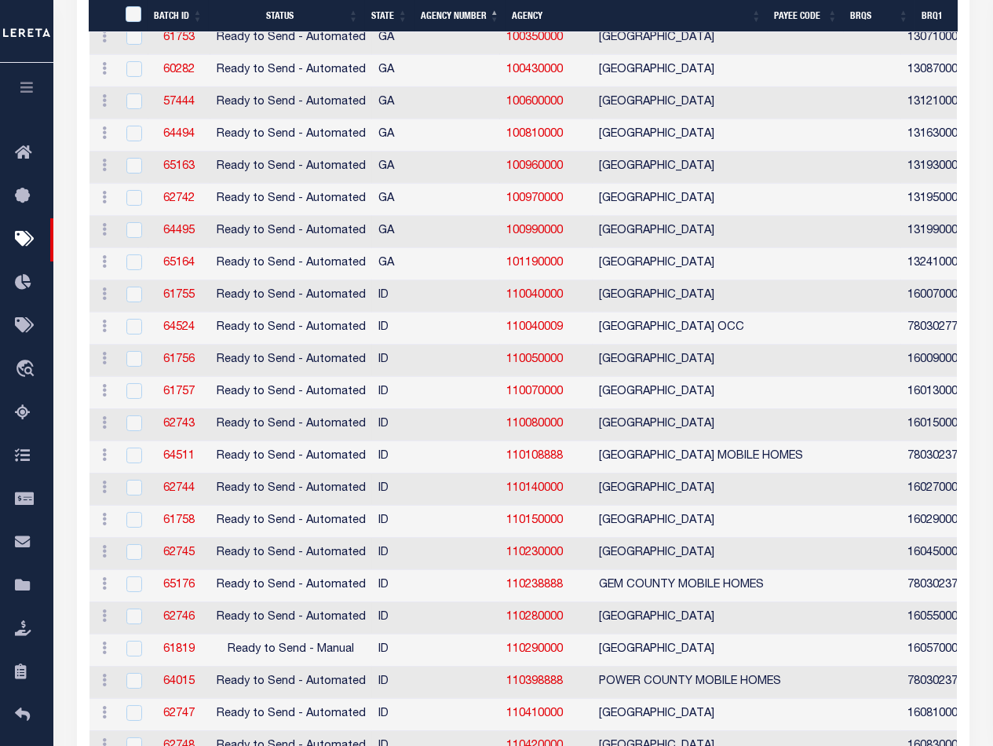
scroll to position [2964, 0]
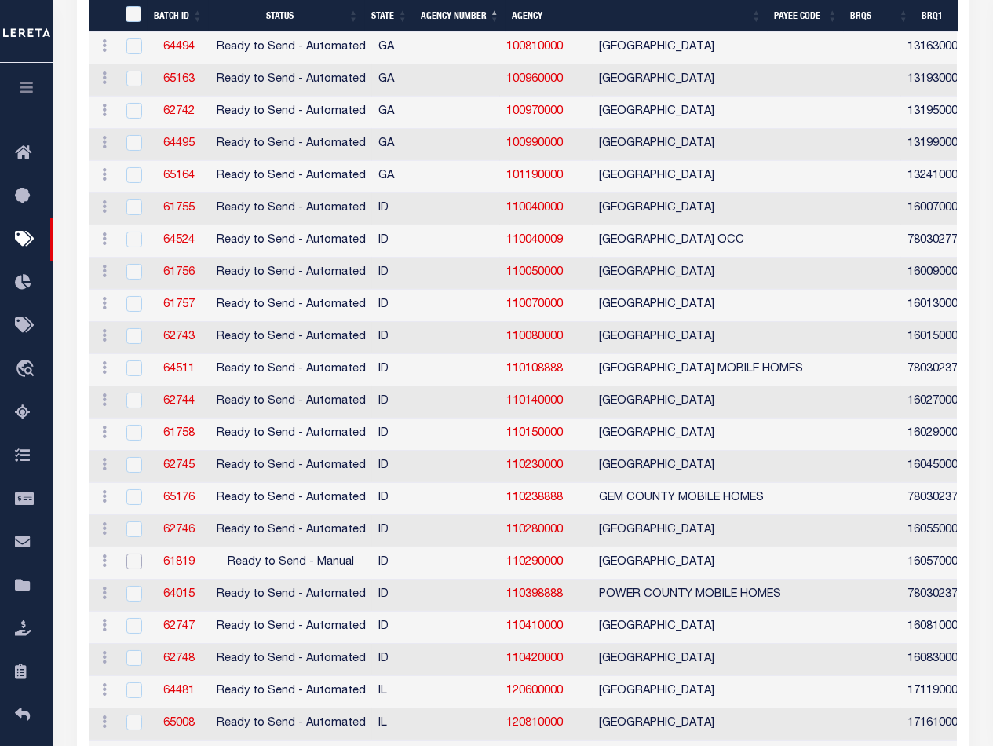
click at [127, 553] on input "checkbox" at bounding box center [134, 561] width 16 height 16
checkbox input "true"
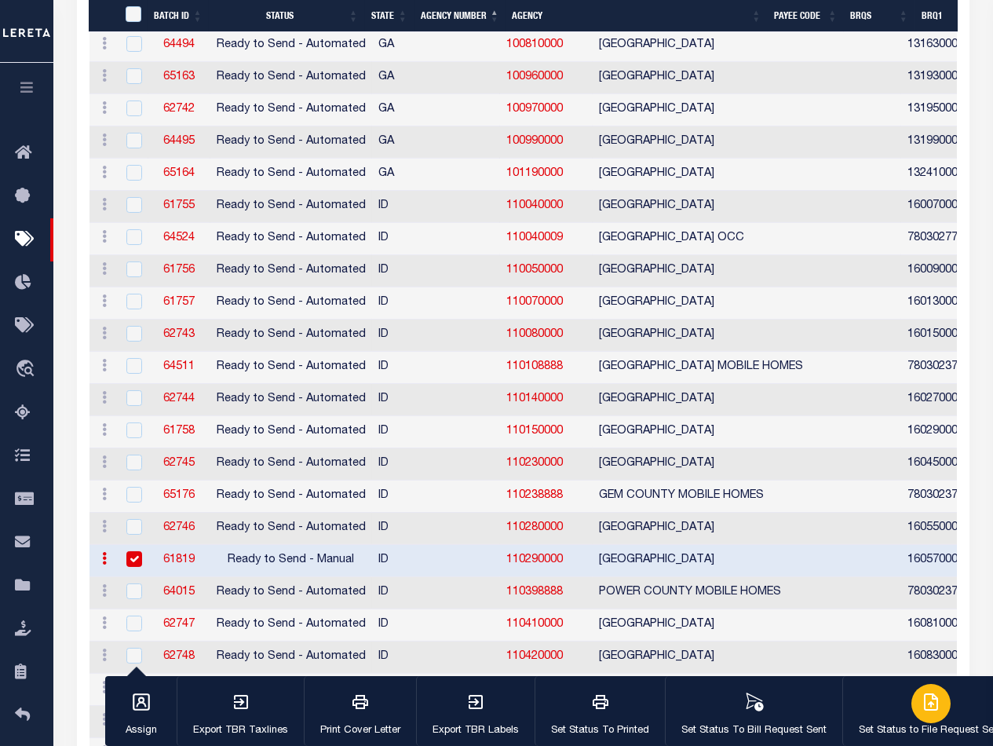
click at [921, 706] on icon "button" at bounding box center [930, 701] width 19 height 19
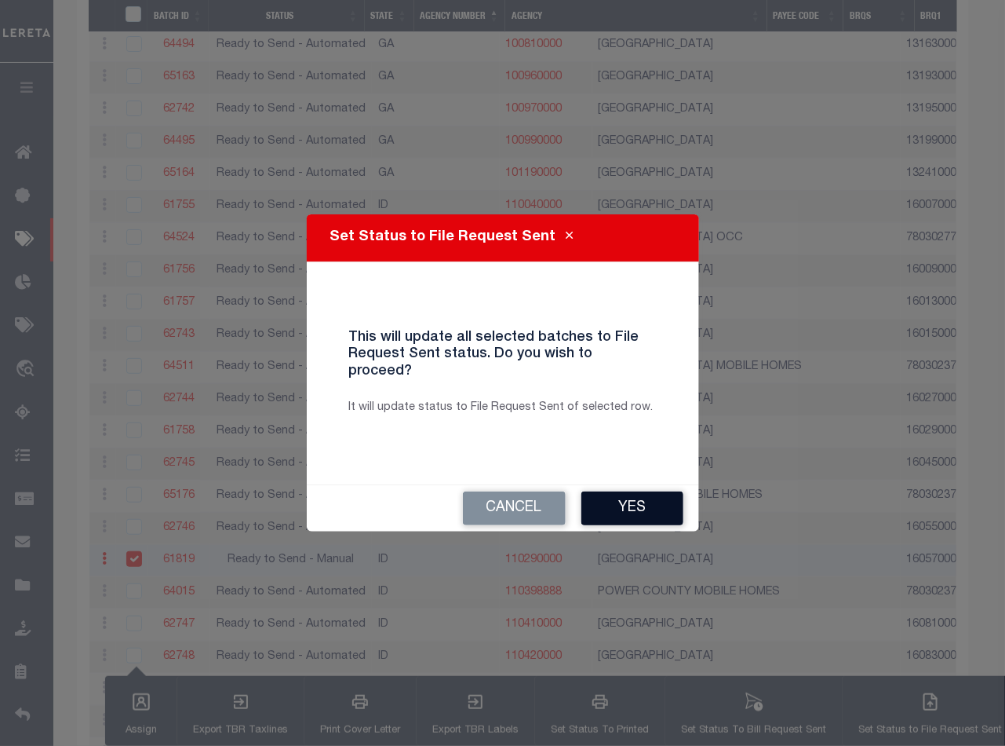
click at [626, 495] on button "Yes" at bounding box center [633, 508] width 102 height 34
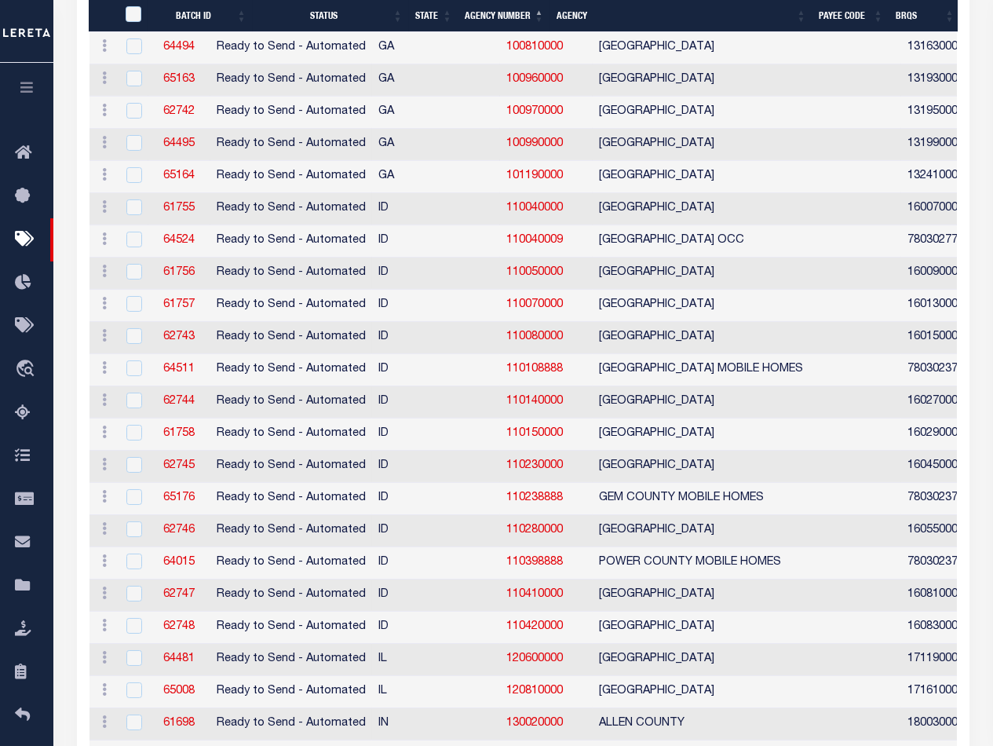
scroll to position [3488, 0]
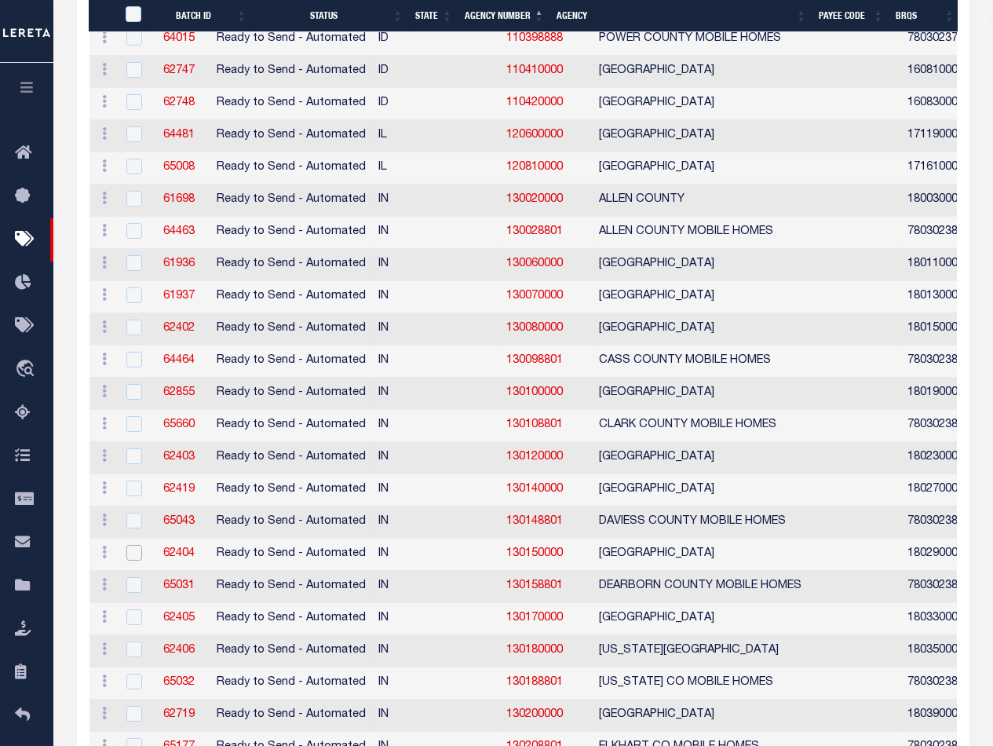
click at [128, 545] on input "checkbox" at bounding box center [134, 553] width 16 height 16
checkbox input "true"
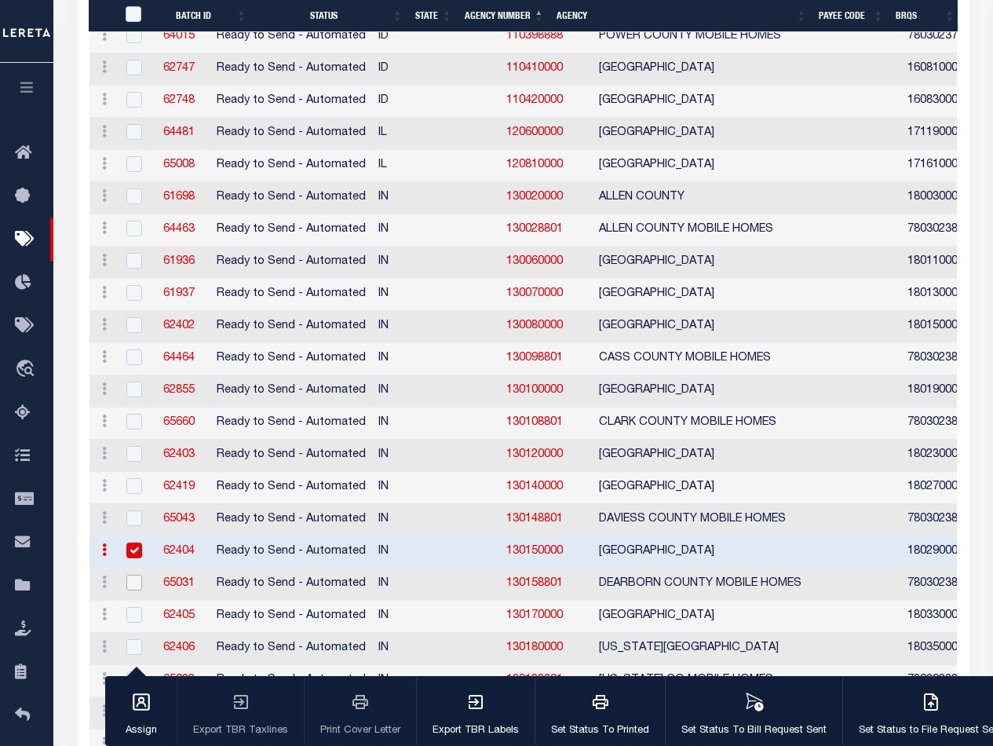
click at [132, 574] on input "checkbox" at bounding box center [134, 582] width 16 height 16
checkbox input "true"
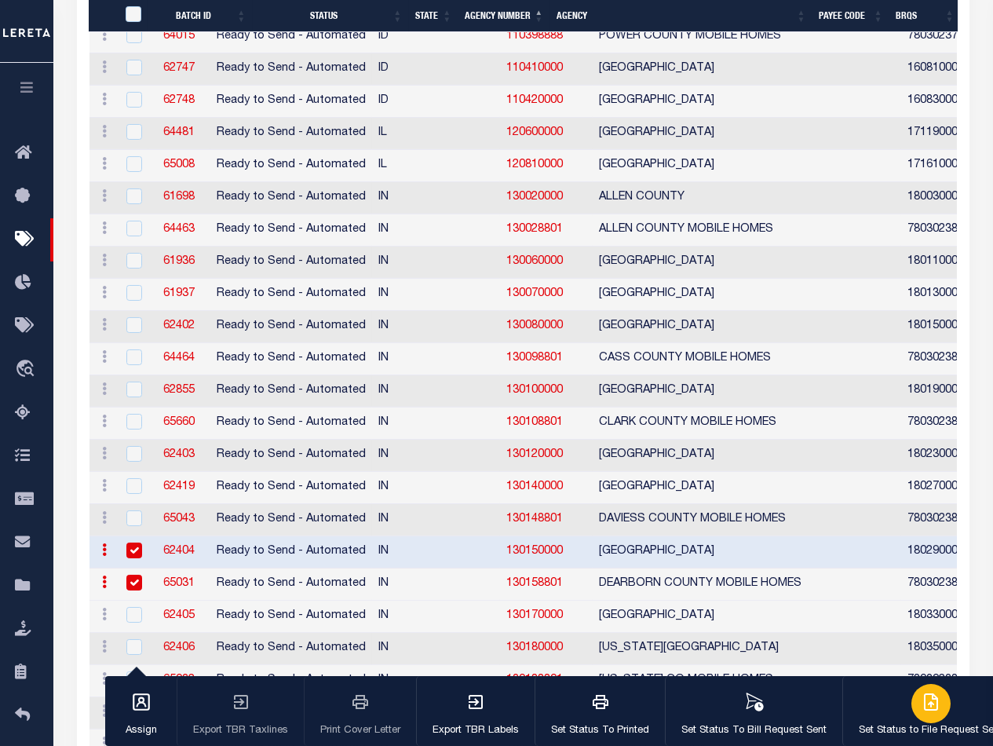
click at [924, 708] on icon "button" at bounding box center [930, 702] width 13 height 16
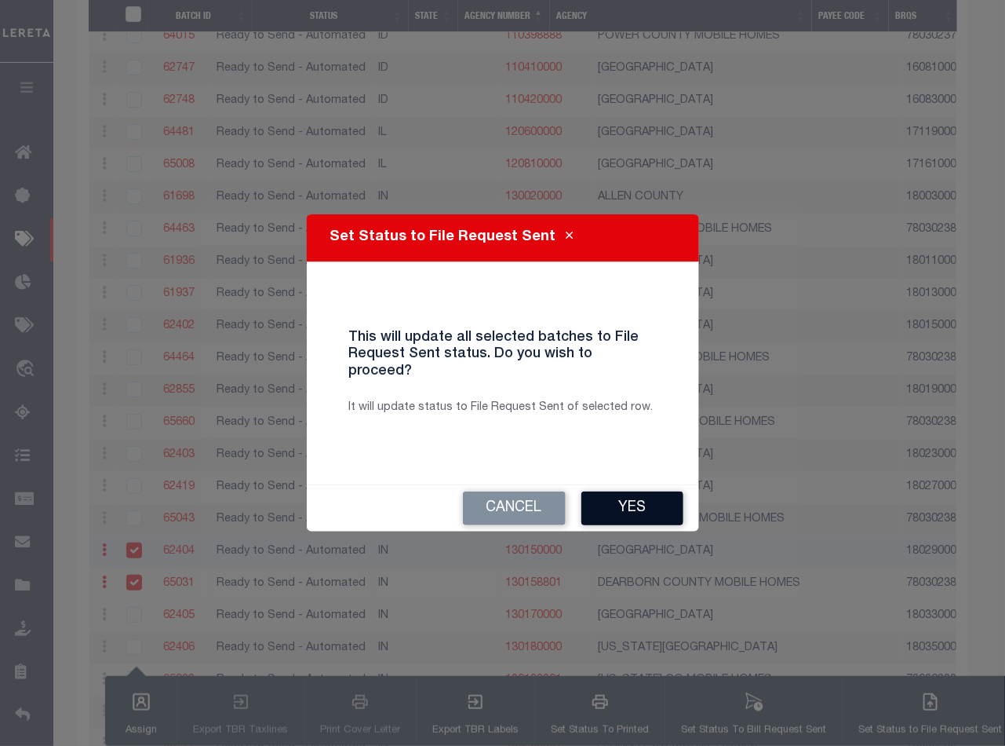
click at [637, 505] on button "Yes" at bounding box center [633, 508] width 102 height 34
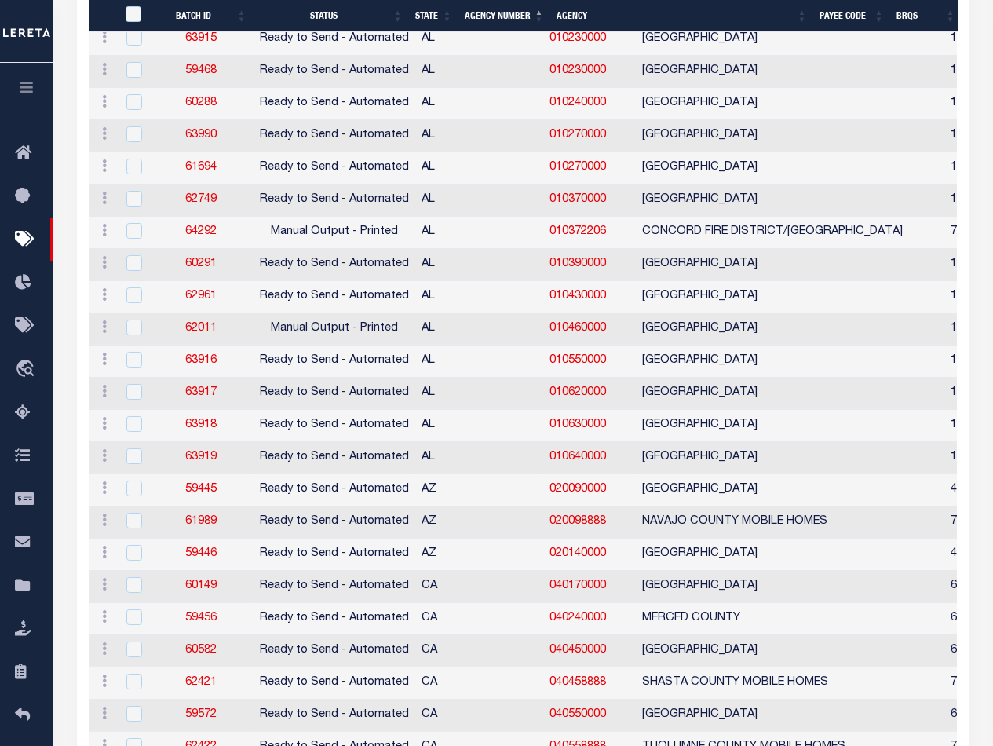
scroll to position [697, 0]
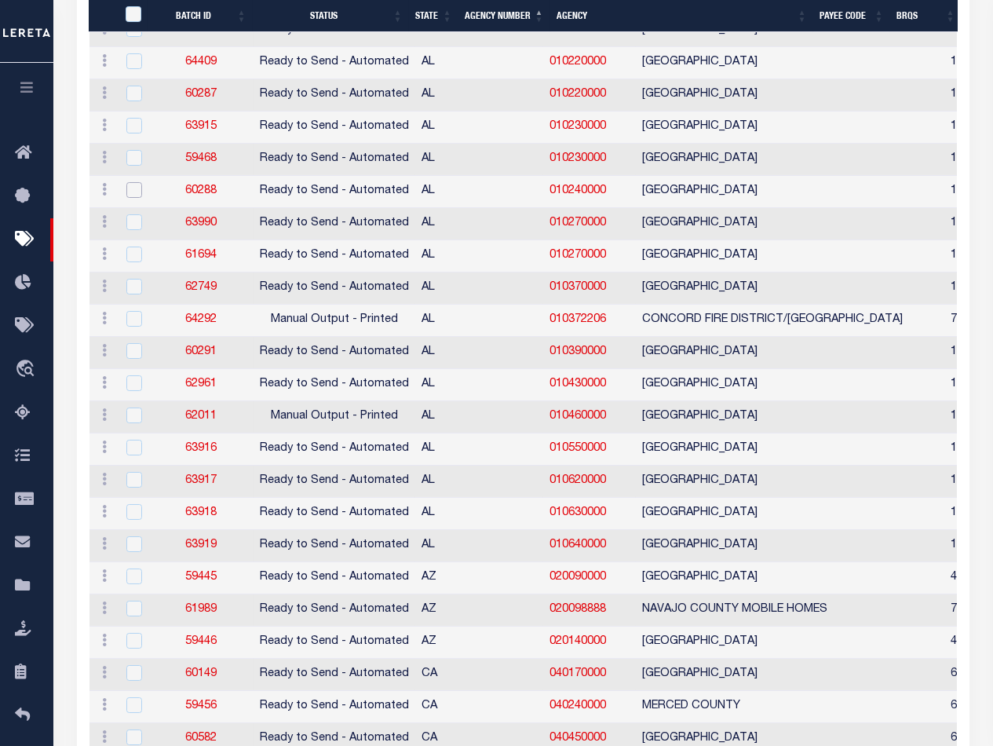
click at [132, 185] on input "checkbox" at bounding box center [134, 190] width 16 height 16
checkbox input "true"
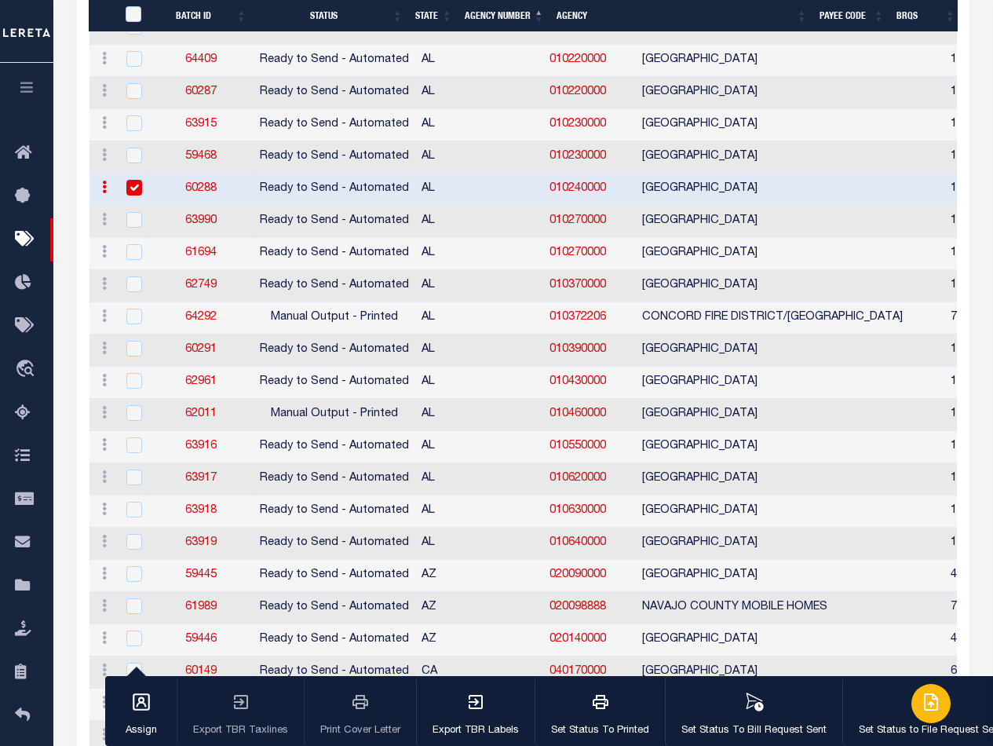
click at [935, 711] on div "button" at bounding box center [930, 703] width 39 height 39
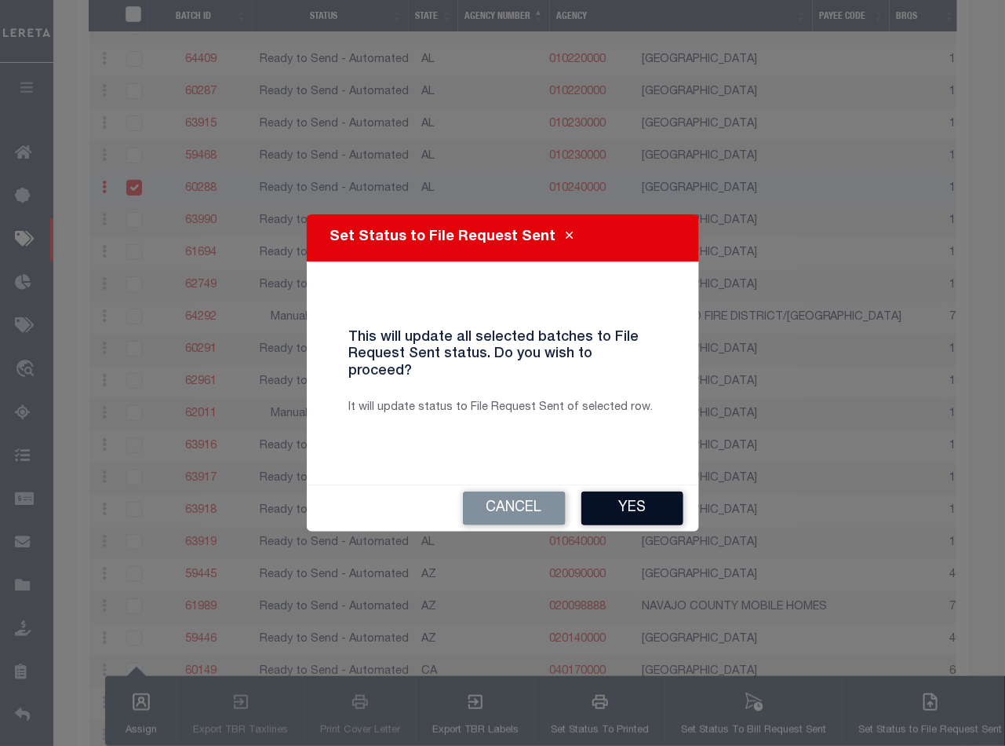
click at [622, 502] on button "Yes" at bounding box center [633, 508] width 102 height 34
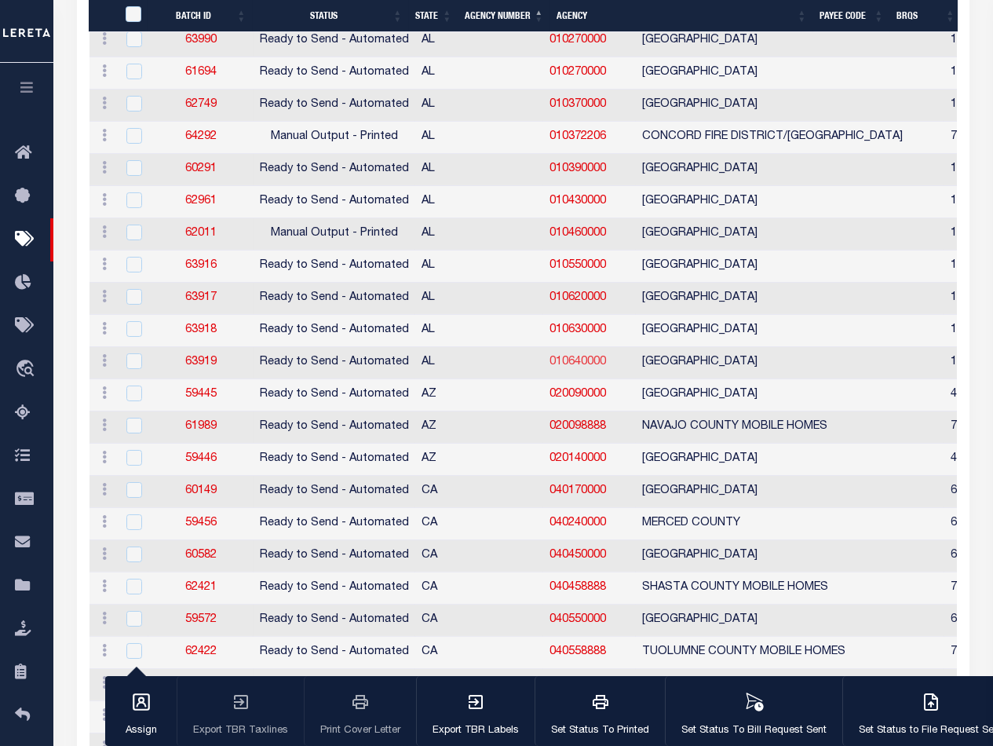
scroll to position [1226, 0]
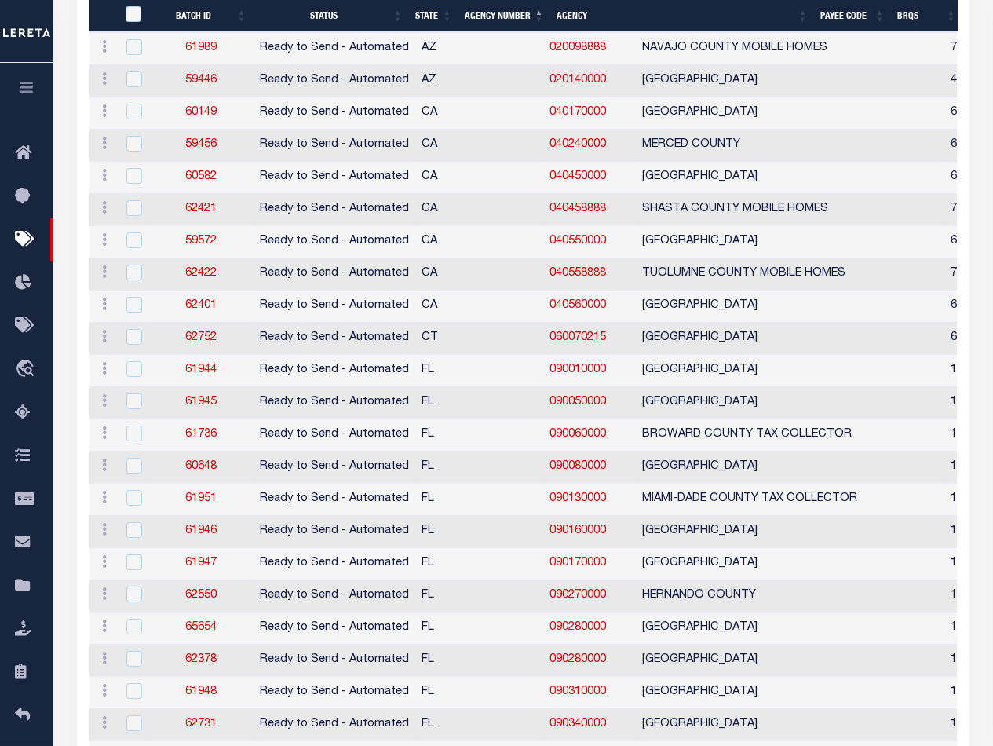
checkbox input "true"
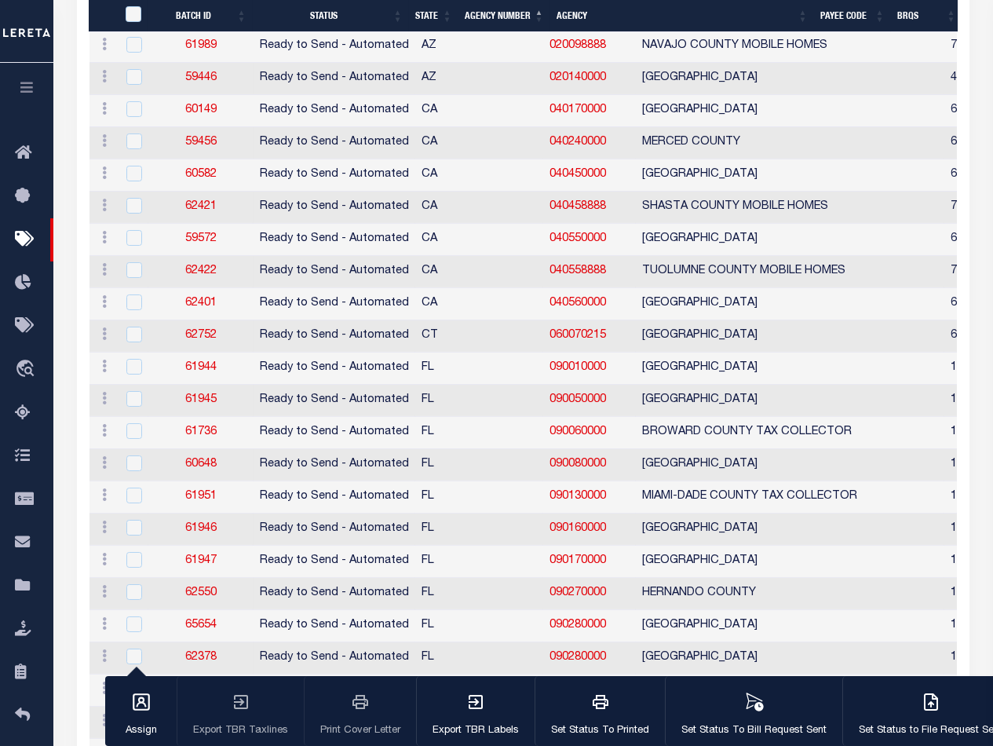
scroll to position [2008, 0]
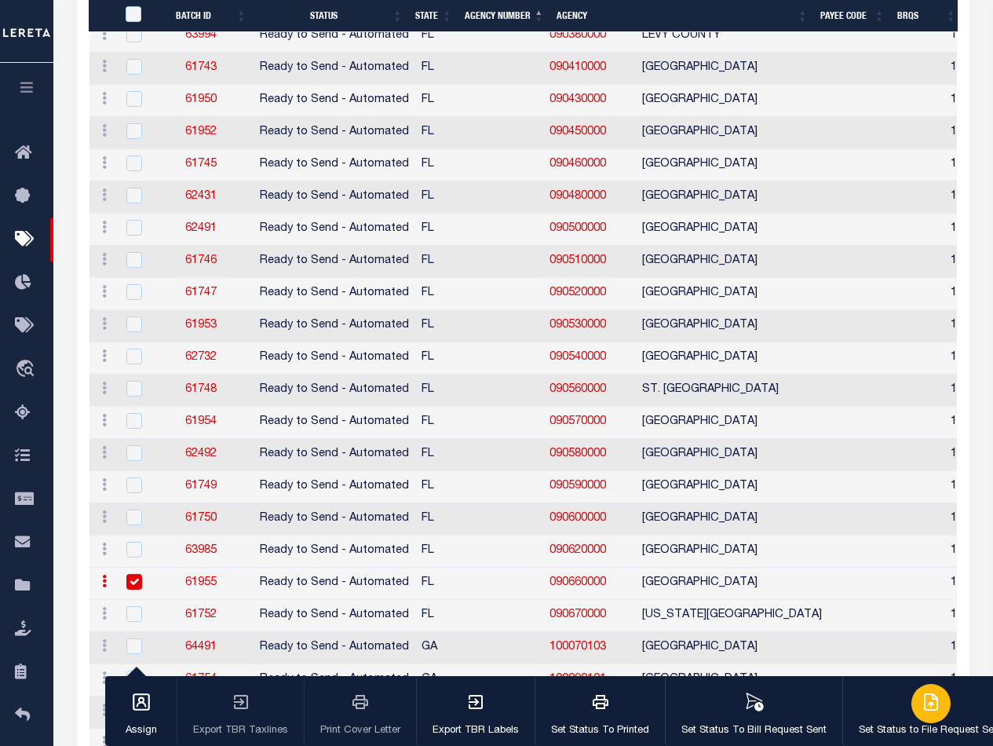
click at [931, 711] on icon "button" at bounding box center [930, 701] width 19 height 19
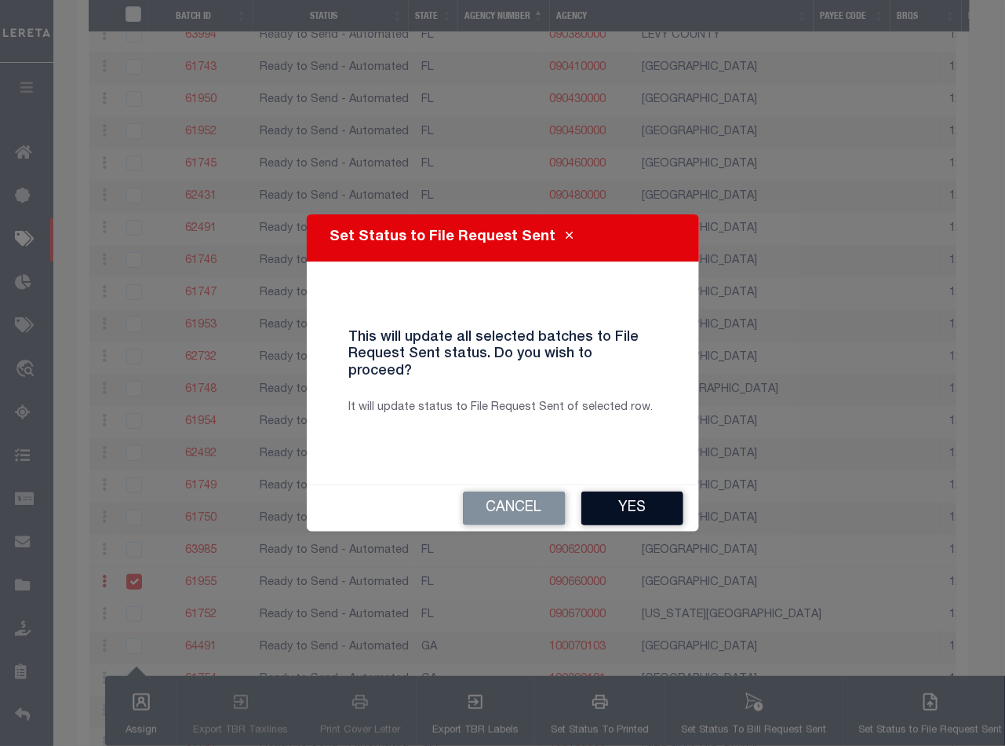
click at [623, 495] on button "Yes" at bounding box center [633, 508] width 102 height 34
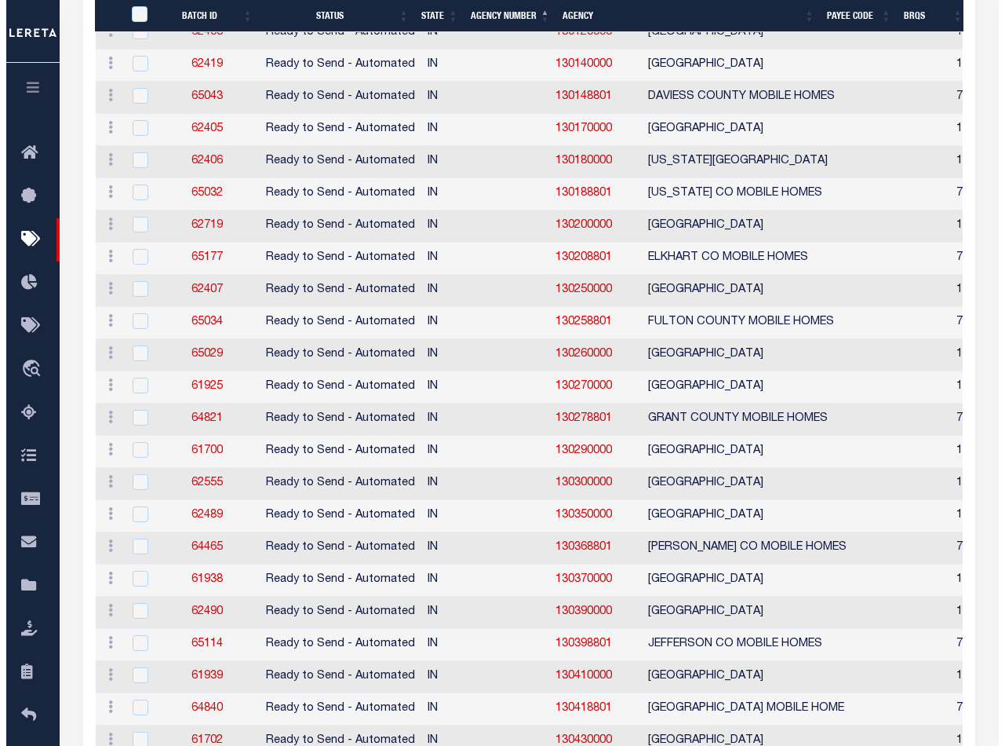
scroll to position [4022, 0]
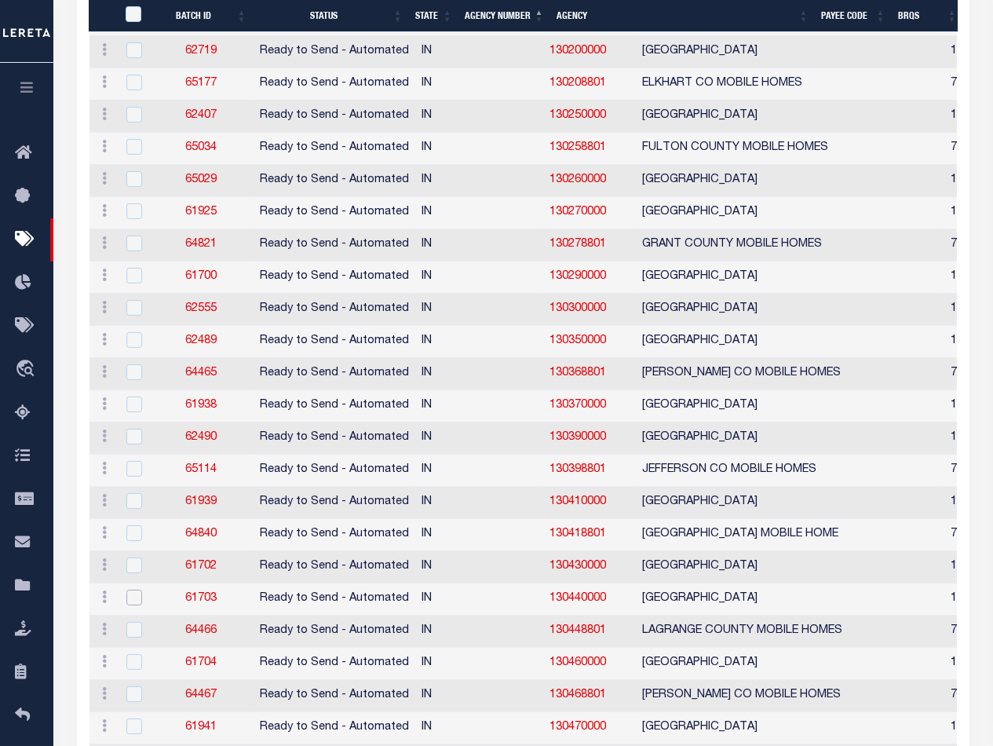
click at [131, 589] on input "checkbox" at bounding box center [134, 597] width 16 height 16
checkbox input "true"
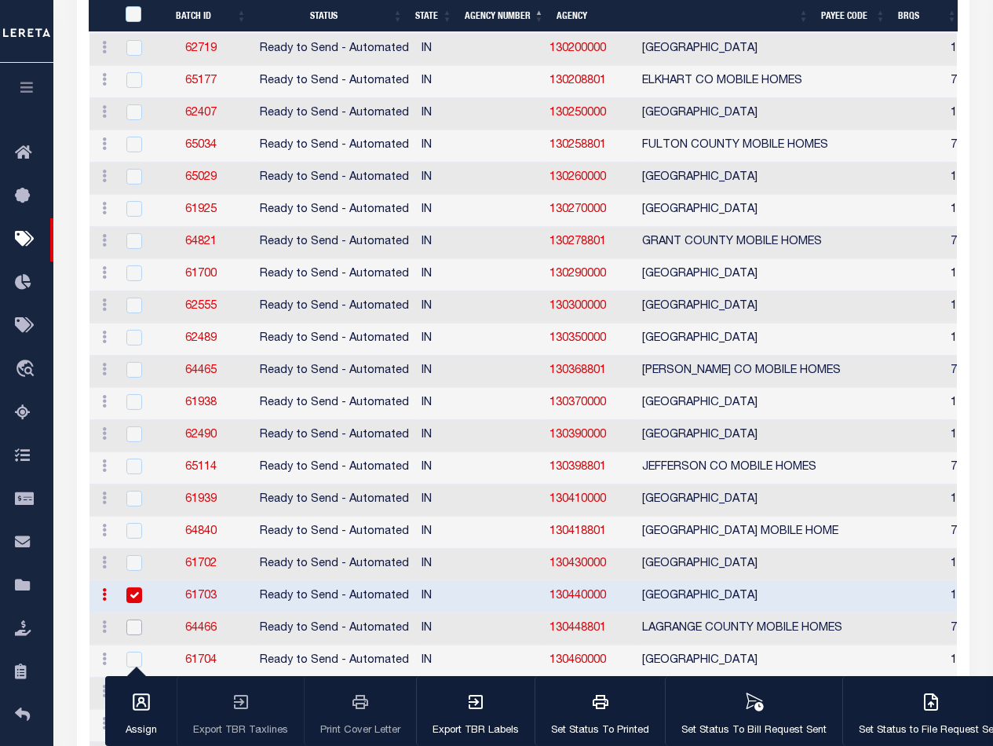
click at [129, 619] on input "checkbox" at bounding box center [134, 627] width 16 height 16
checkbox input "true"
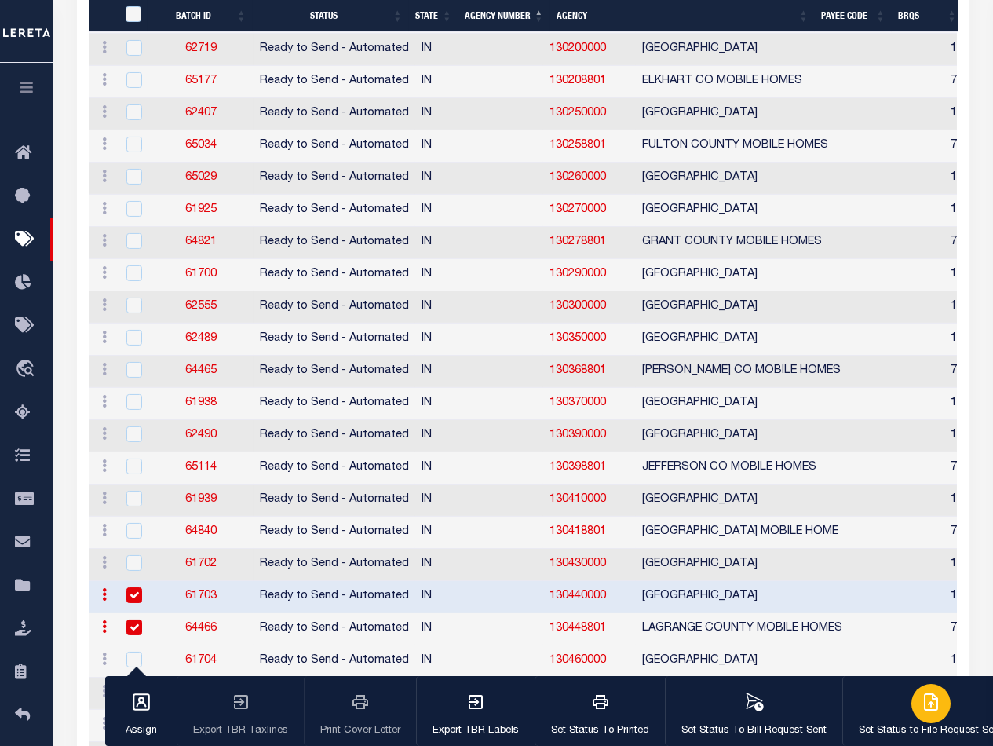
click at [930, 710] on icon "button" at bounding box center [930, 701] width 19 height 19
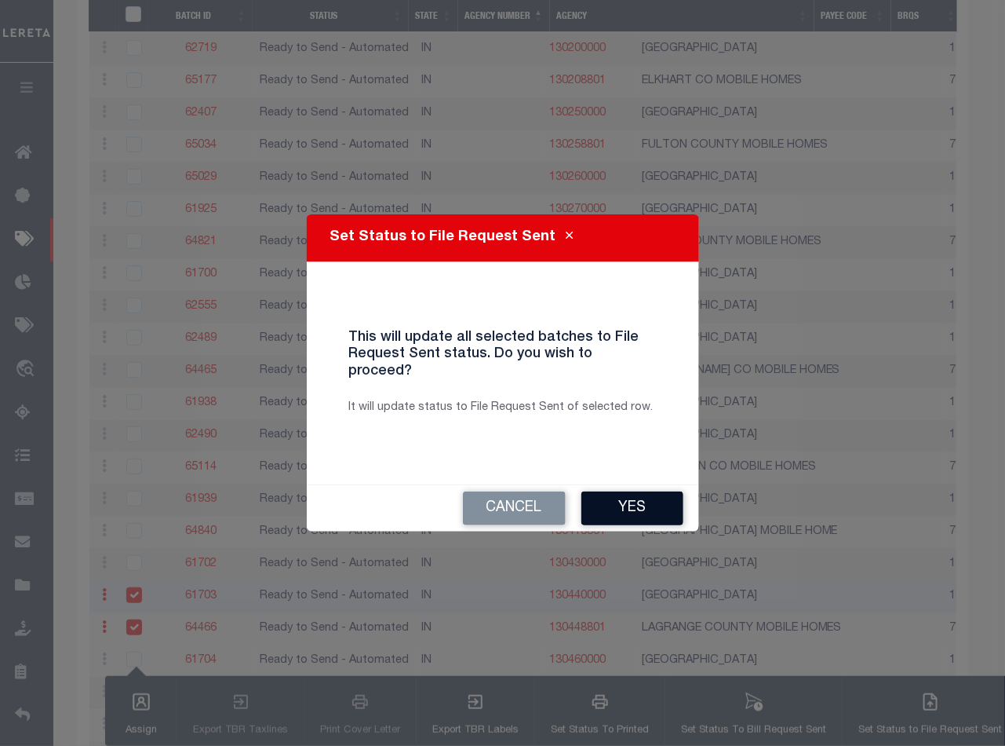
click at [612, 491] on button "Yes" at bounding box center [633, 508] width 102 height 34
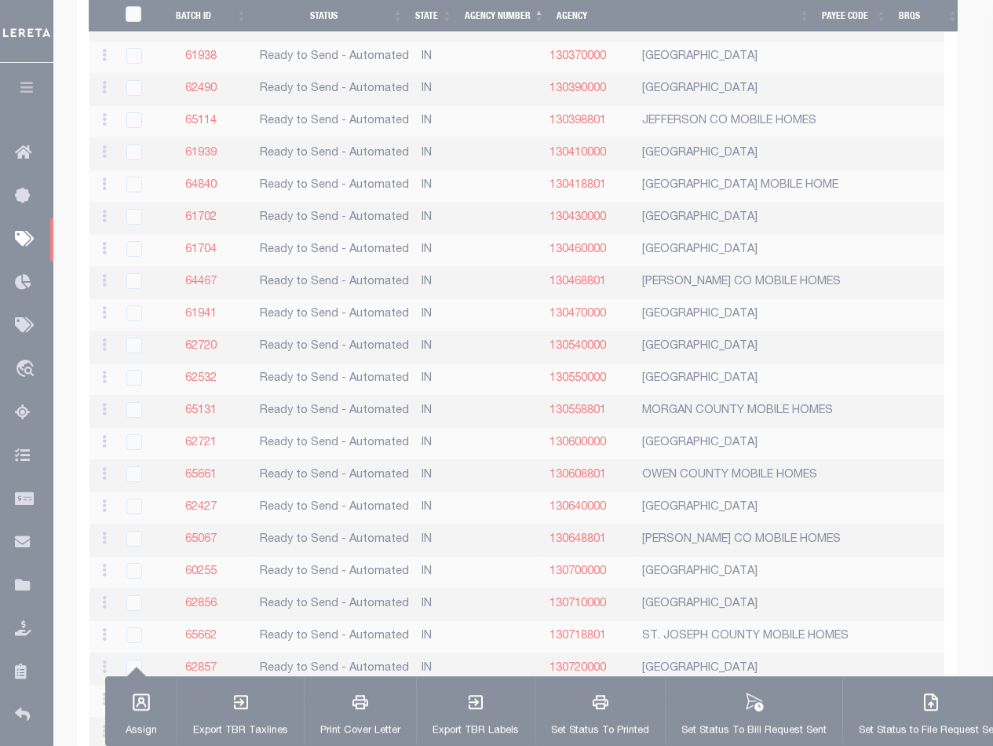
scroll to position [4199, 0]
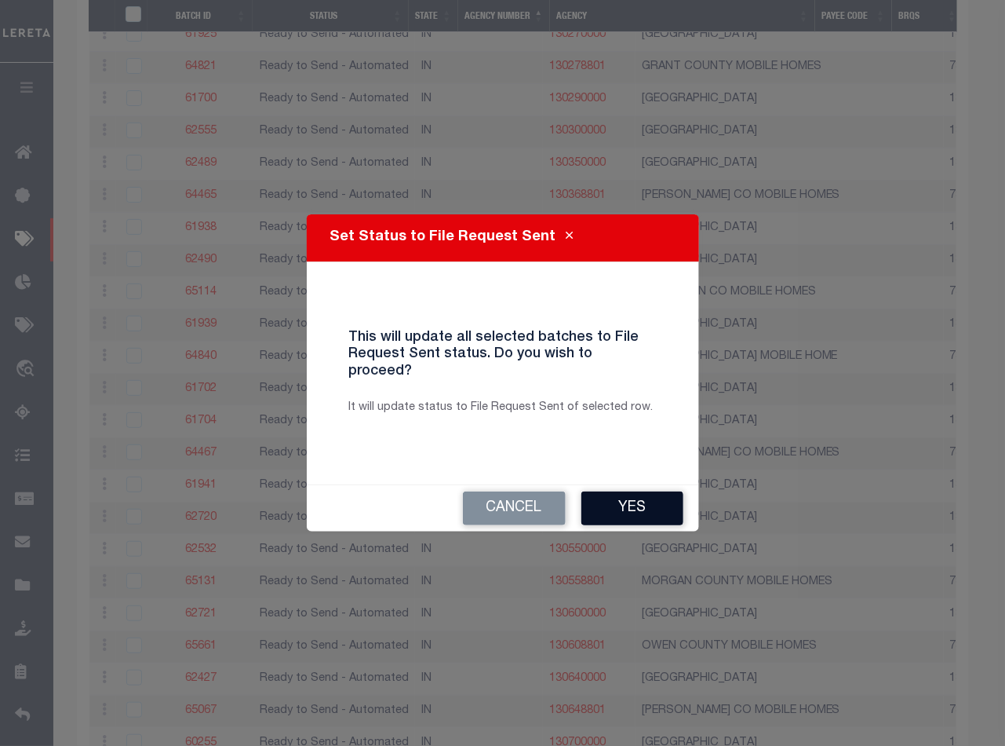
click at [638, 495] on button "Yes" at bounding box center [633, 508] width 102 height 34
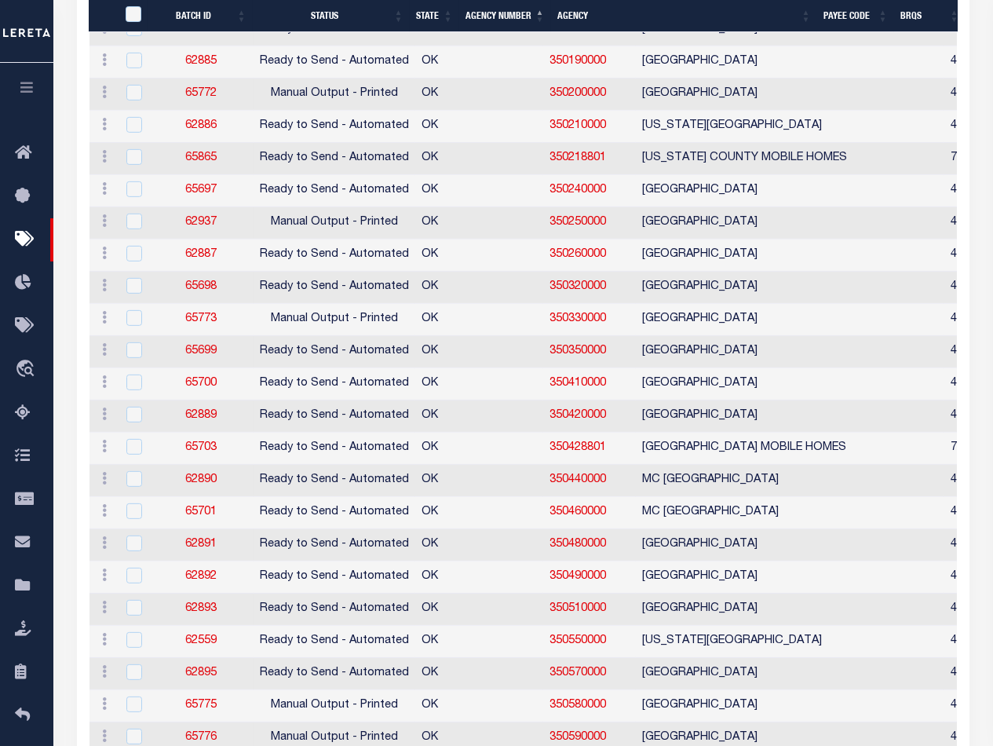
scroll to position [9344, 0]
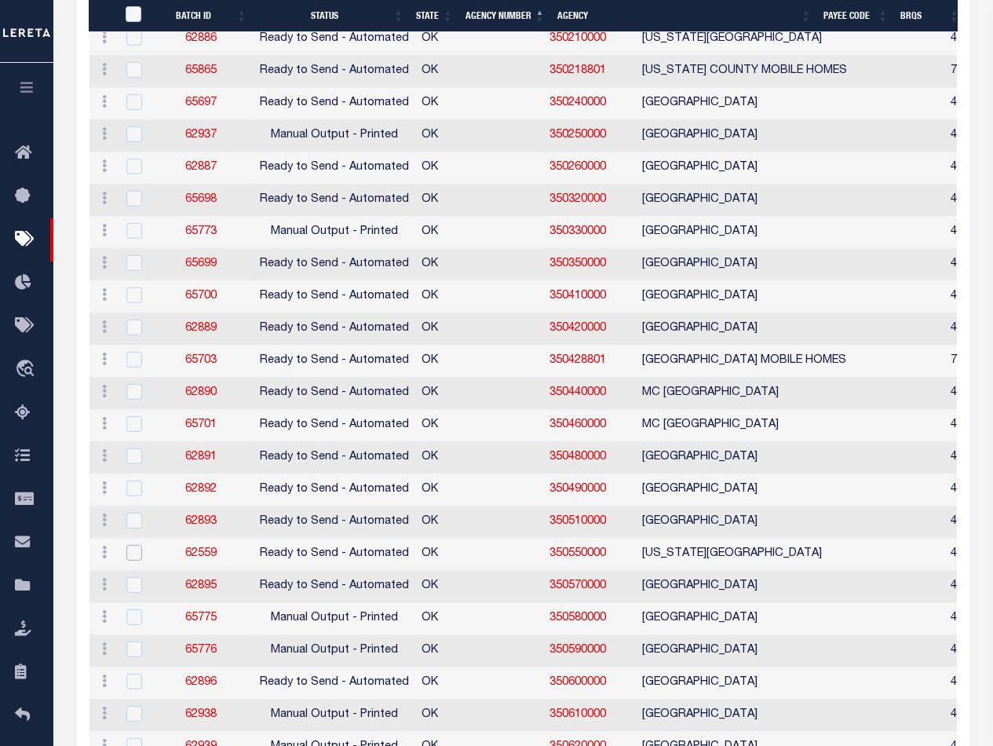
drag, startPoint x: 131, startPoint y: 485, endPoint x: 154, endPoint y: 503, distance: 29.0
click at [131, 545] on input "checkbox" at bounding box center [134, 553] width 16 height 16
checkbox input "true"
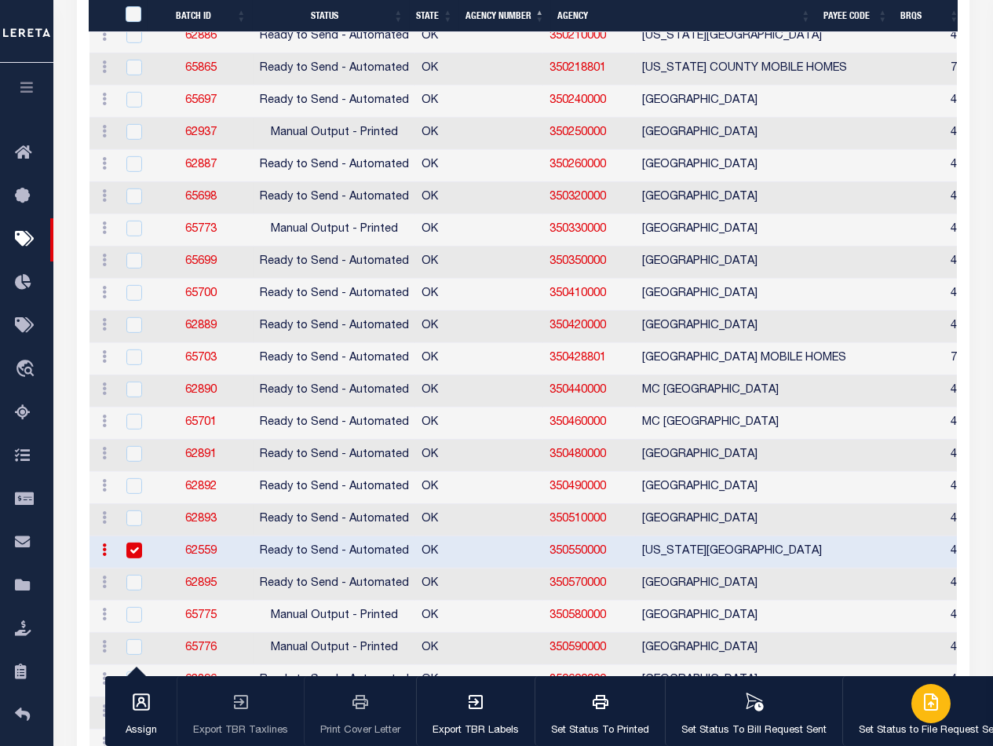
click at [925, 710] on icon "button" at bounding box center [930, 701] width 19 height 19
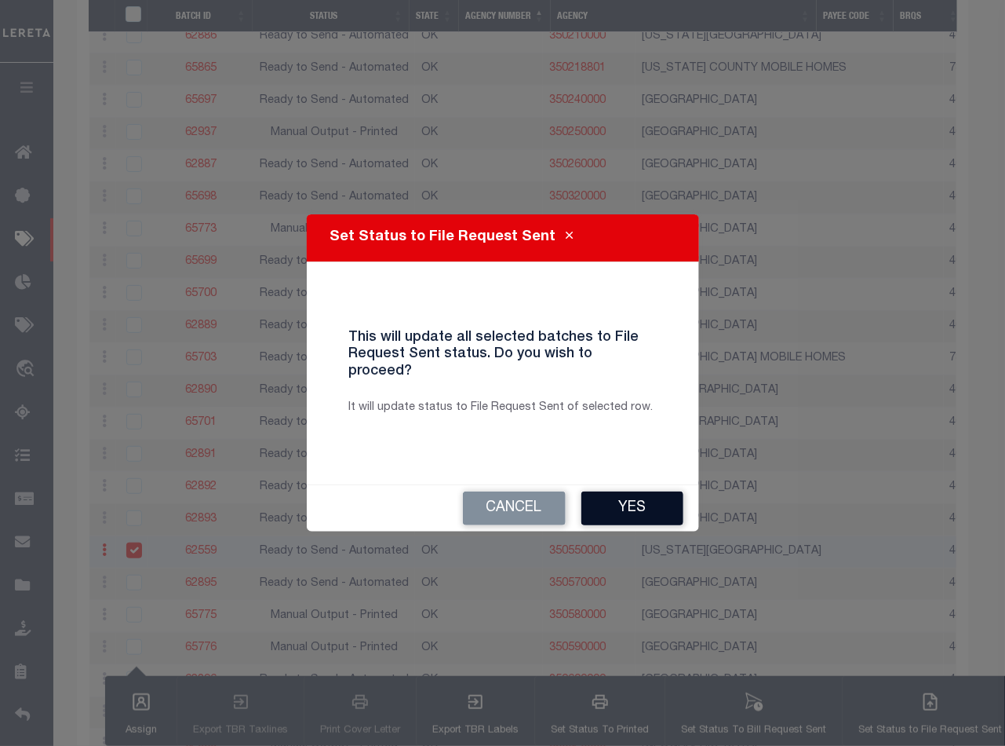
click at [614, 492] on button "Yes" at bounding box center [633, 508] width 102 height 34
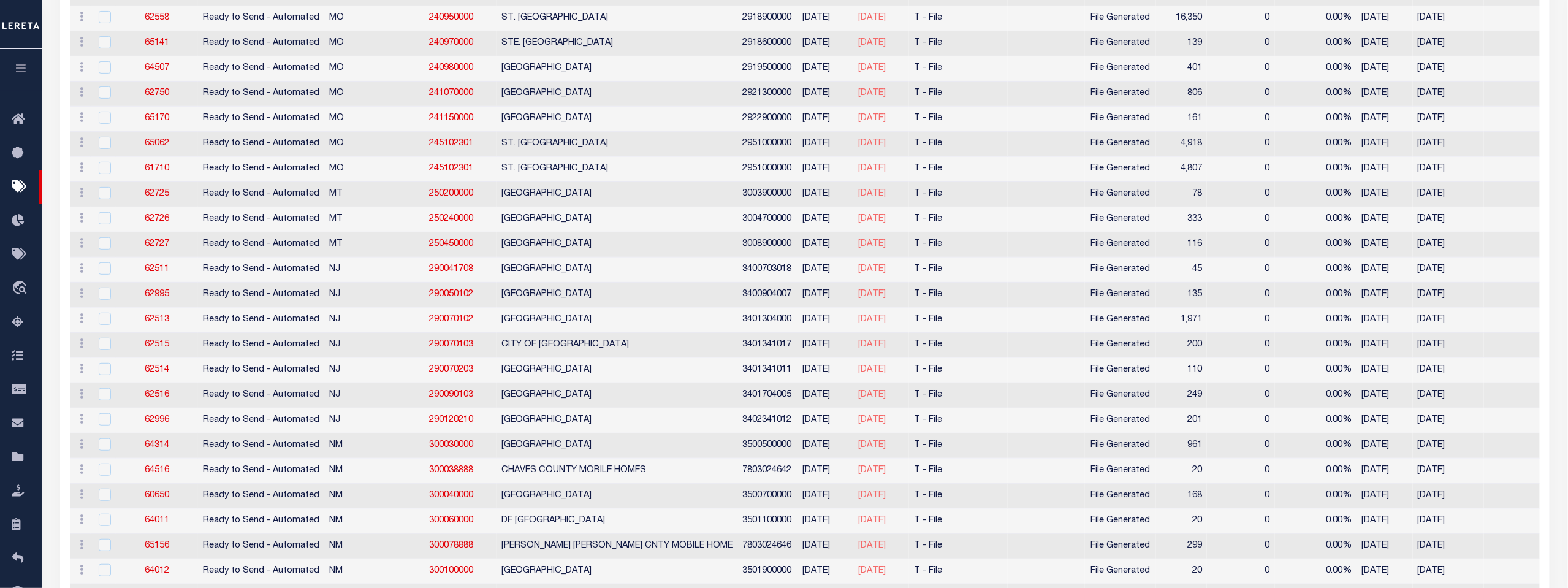
scroll to position [0, 0]
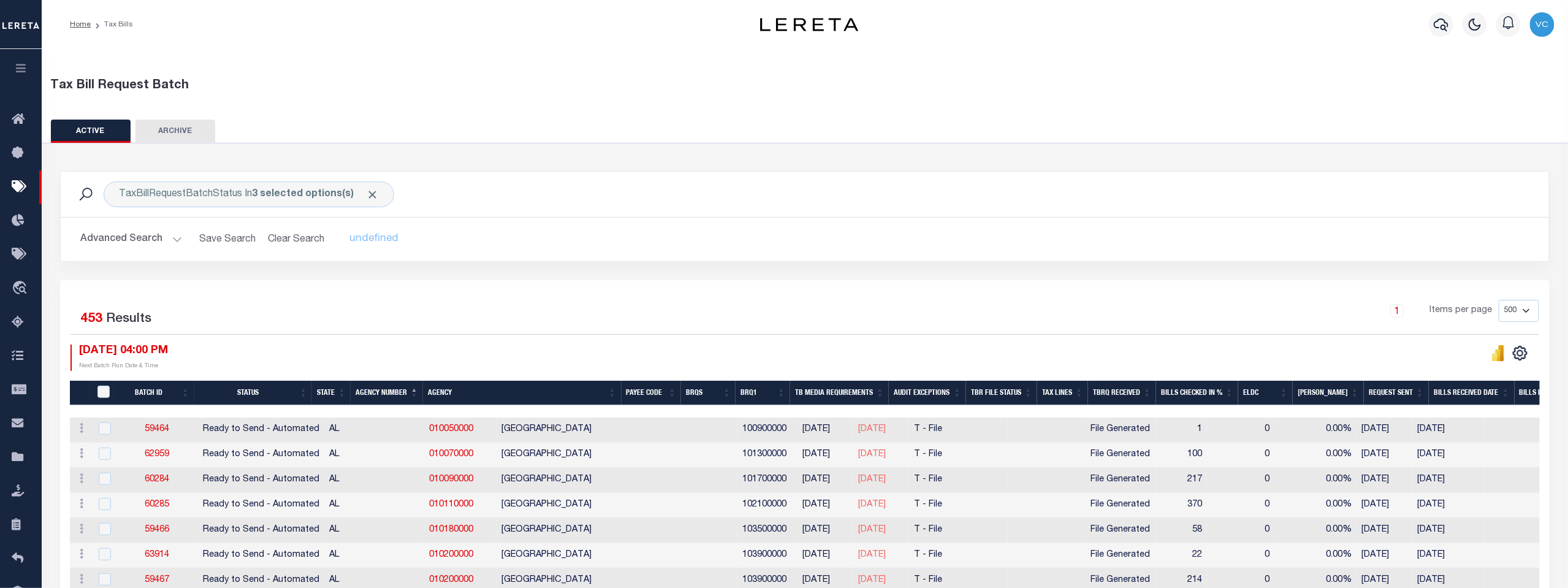
click at [1545, 16] on img "button" at bounding box center [1541, 24] width 24 height 24
click at [1485, 93] on link "Sign out" at bounding box center [1509, 87] width 97 height 20
